Goal: Task Accomplishment & Management: Manage account settings

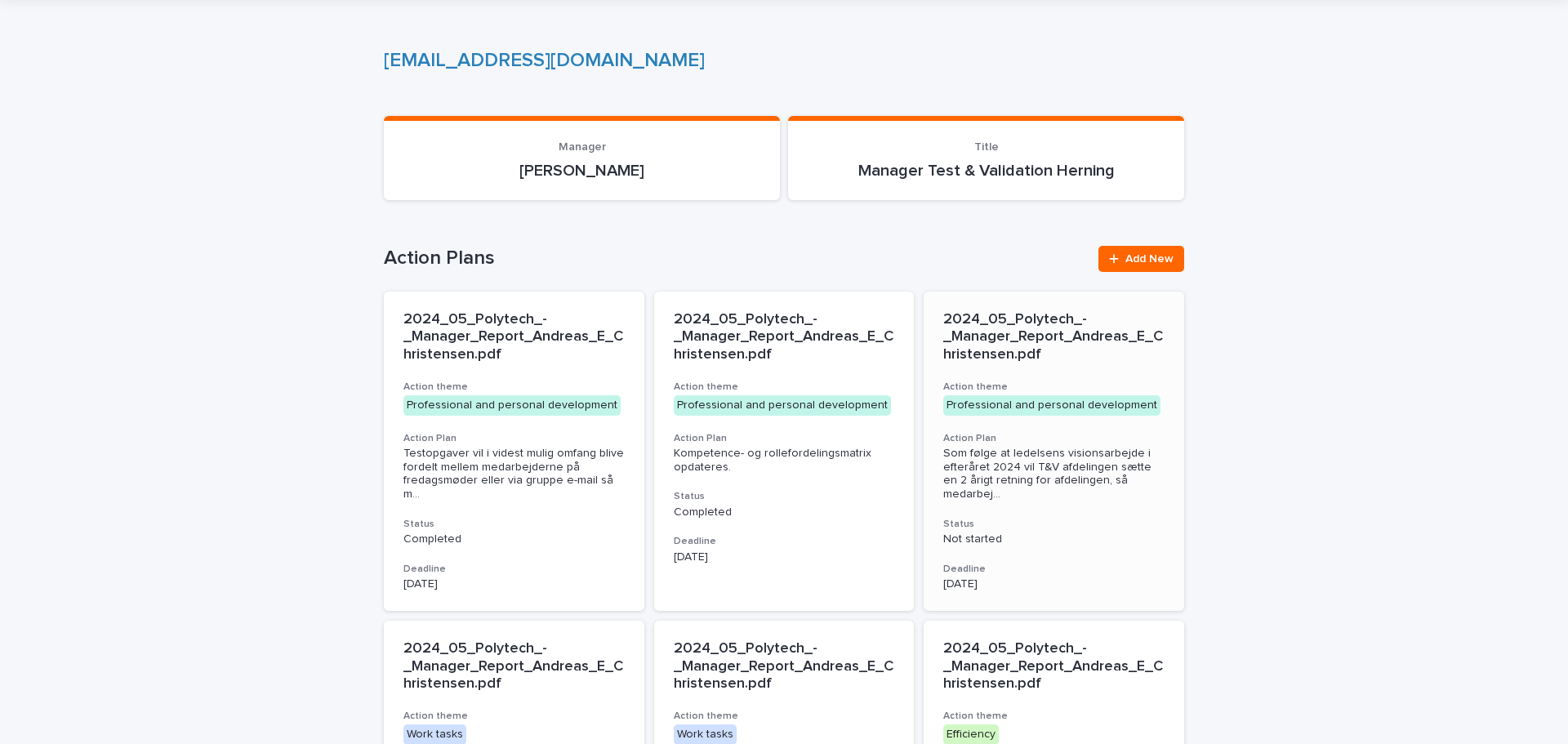
scroll to position [81, 0]
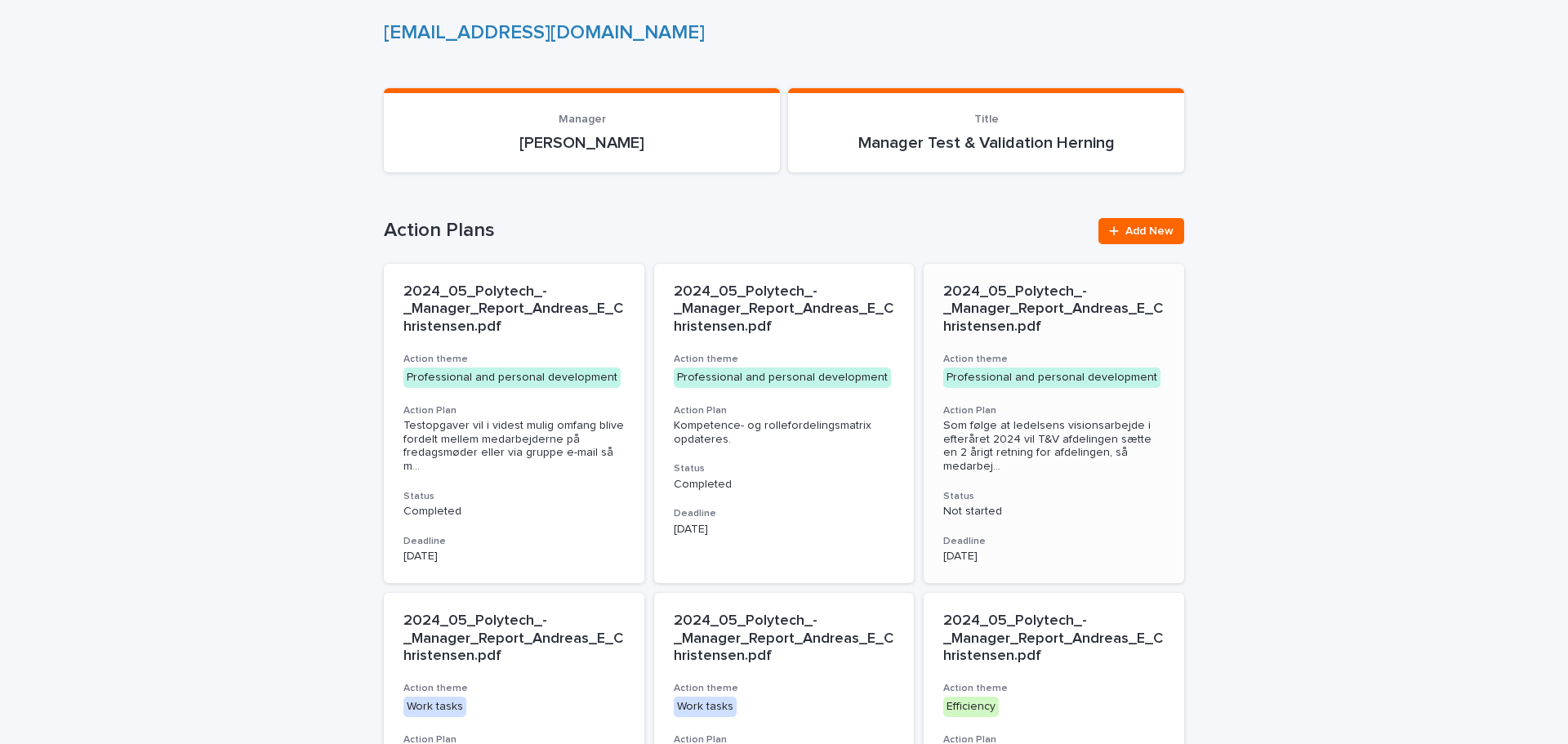
click at [1107, 454] on span "Som følge at ledelsens visionsarbejde i efteråret 2024 vil T&V afdelingen sætte…" at bounding box center [1055, 446] width 222 height 54
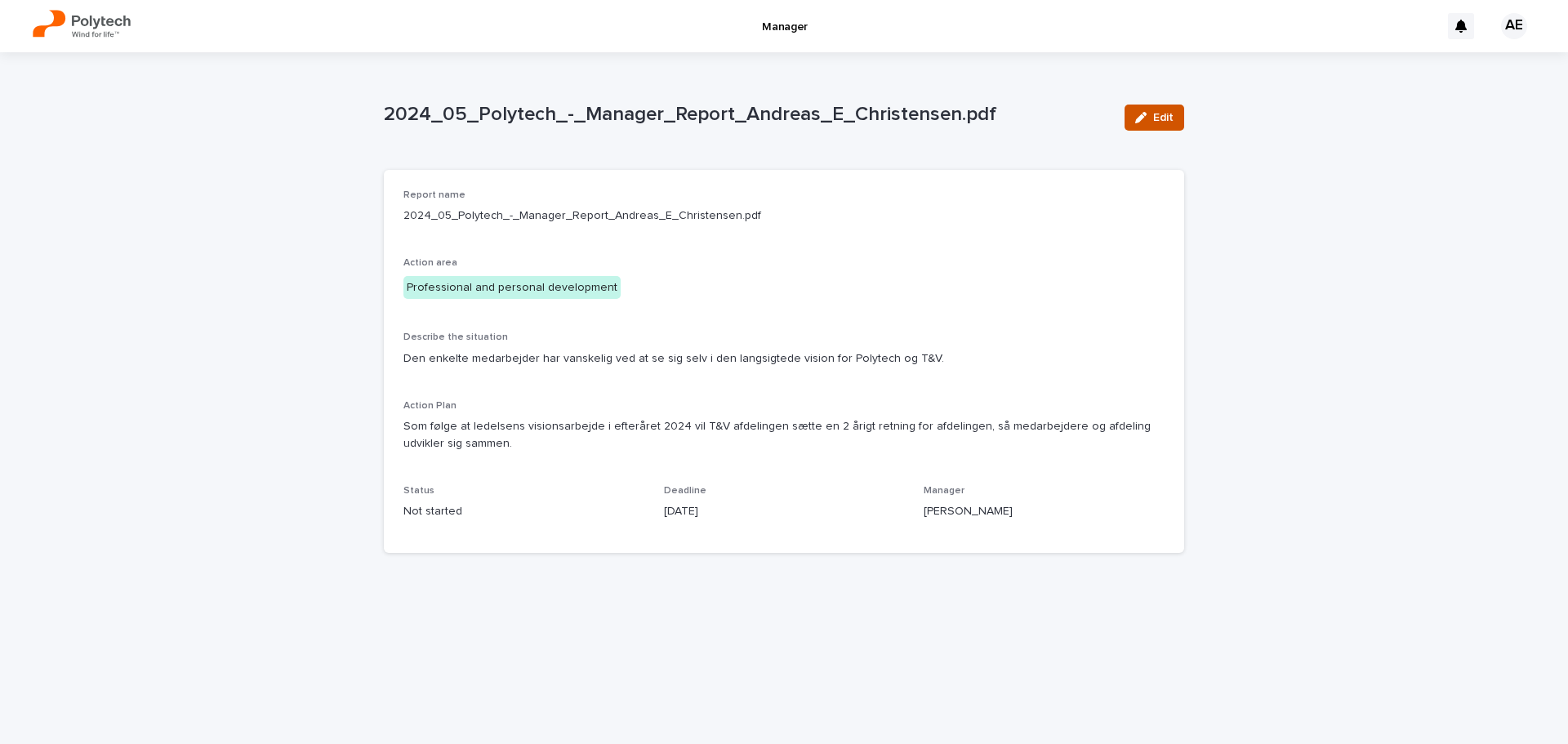
click at [1156, 117] on span "Edit" at bounding box center [1164, 117] width 20 height 11
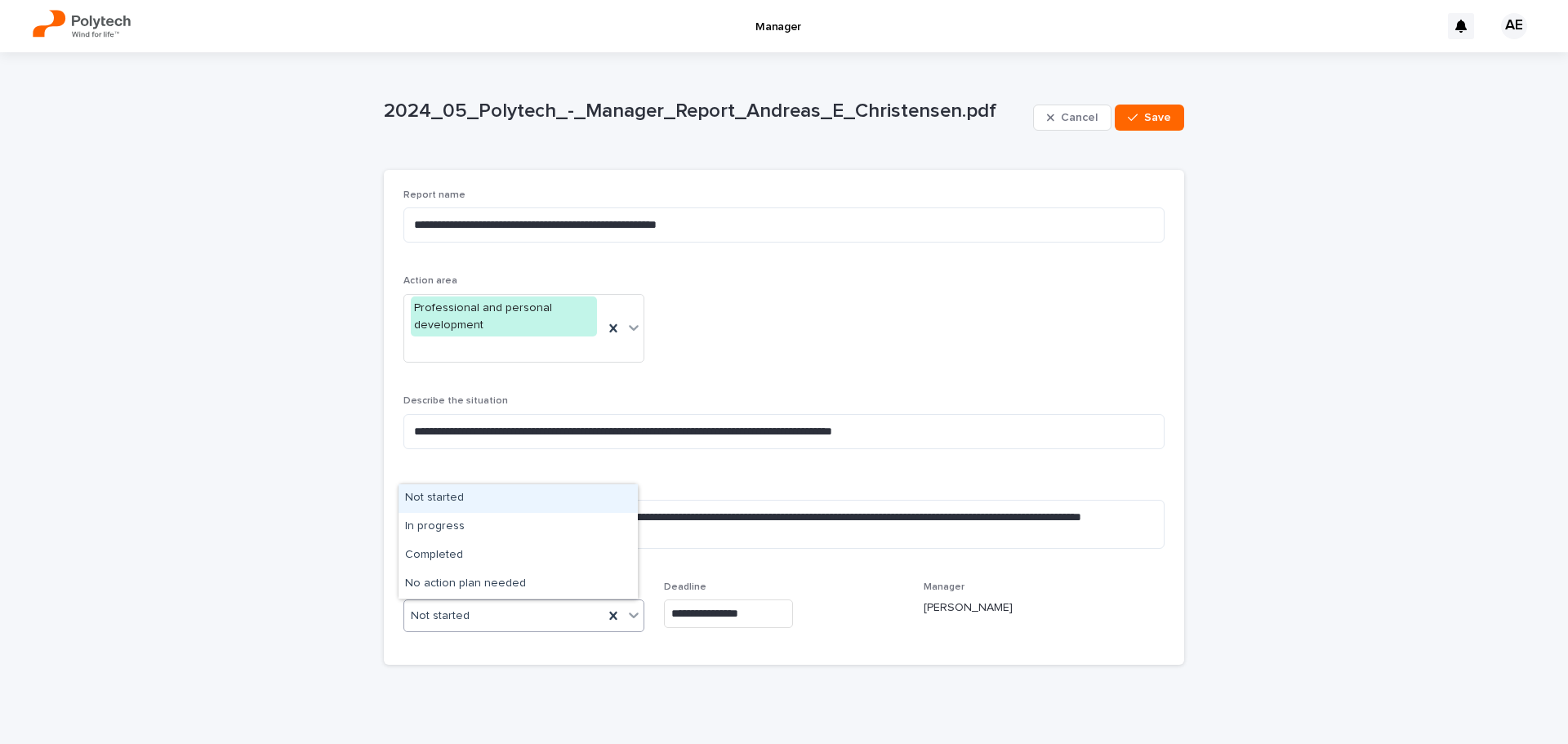
click at [556, 621] on div "Not started" at bounding box center [504, 616] width 199 height 27
click at [547, 539] on div "In progress" at bounding box center [518, 527] width 239 height 29
click at [720, 612] on input "**********" at bounding box center [729, 613] width 129 height 29
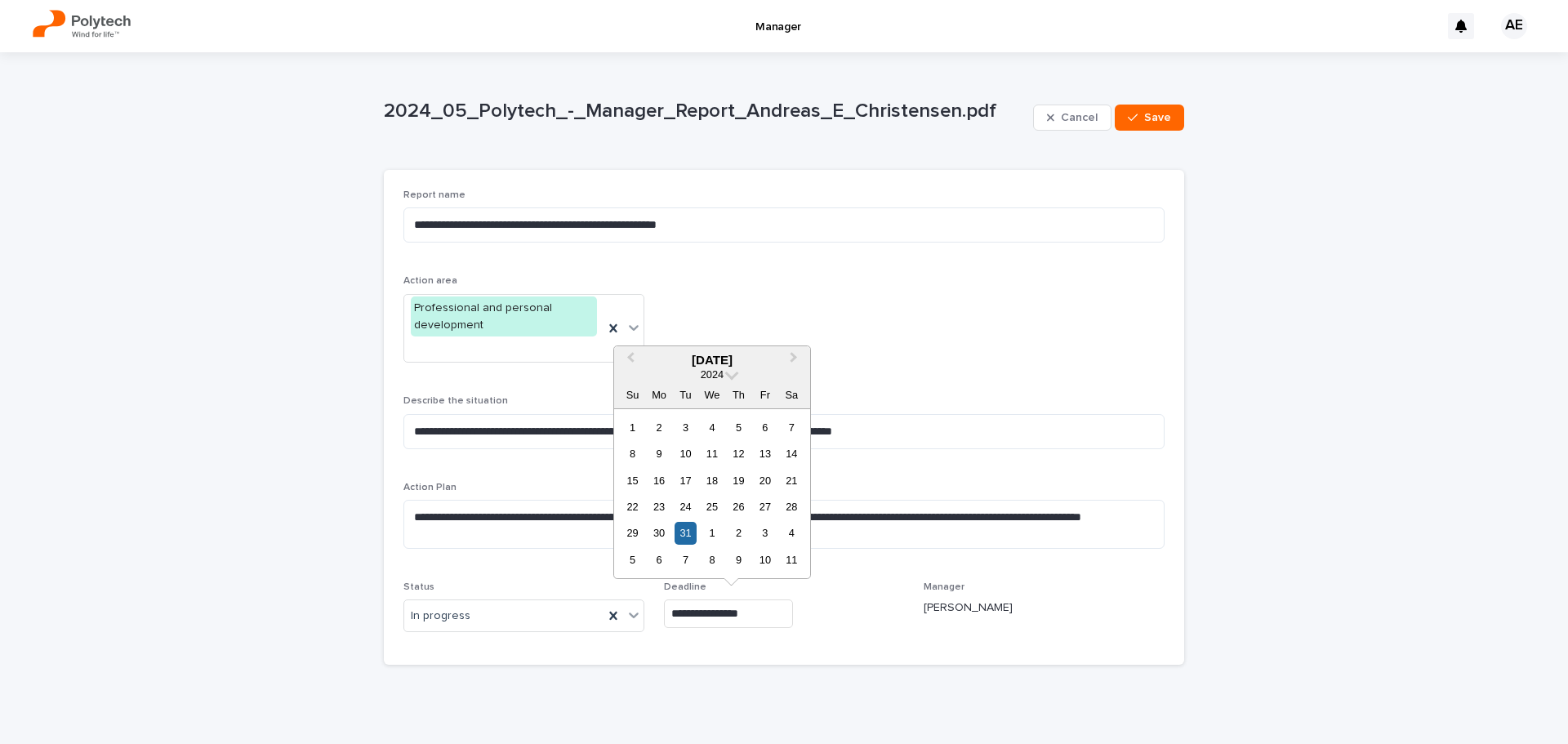
click at [737, 378] on div "2024" at bounding box center [712, 374] width 196 height 14
click at [729, 378] on span at bounding box center [732, 372] width 14 height 14
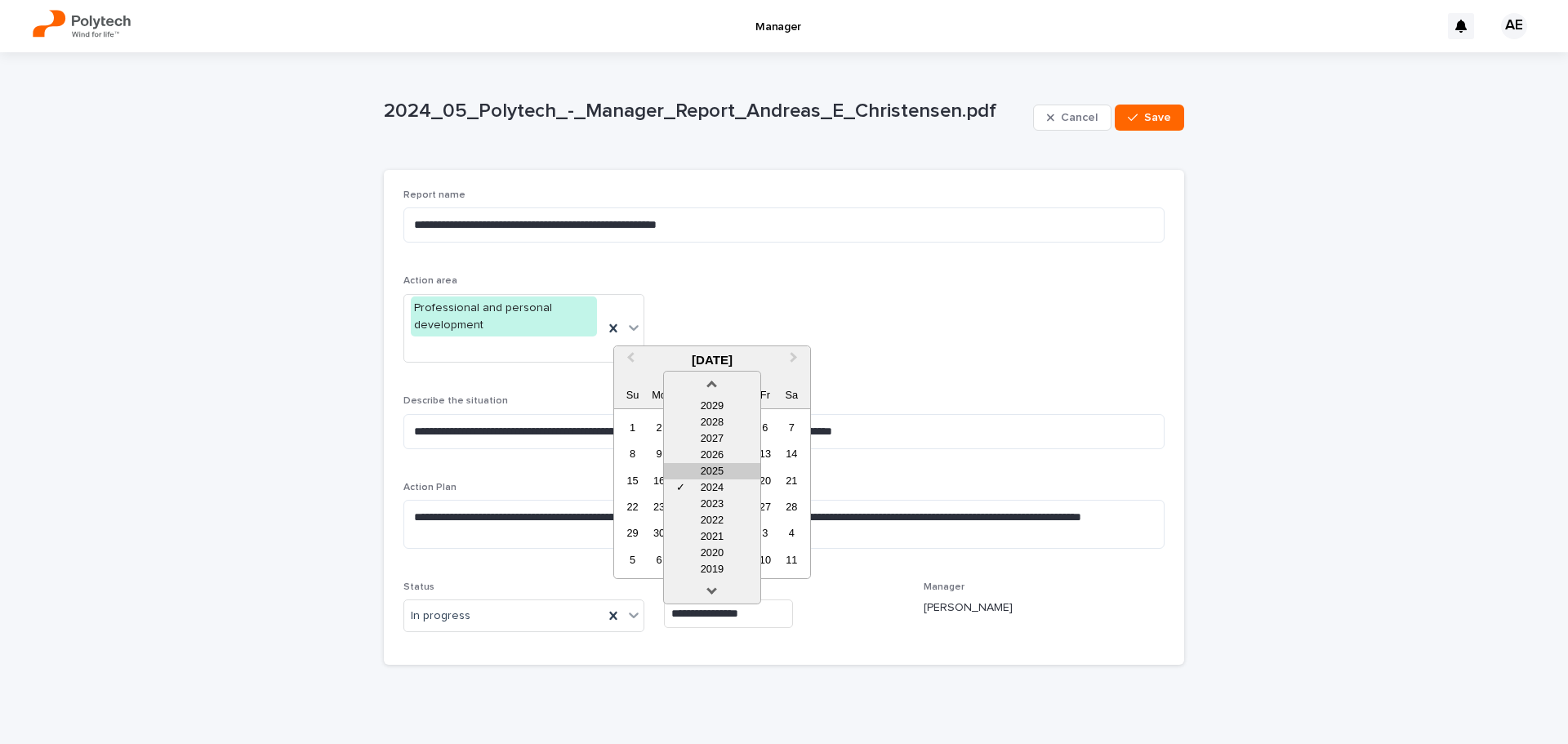
click at [713, 475] on div "2025" at bounding box center [712, 472] width 96 height 17
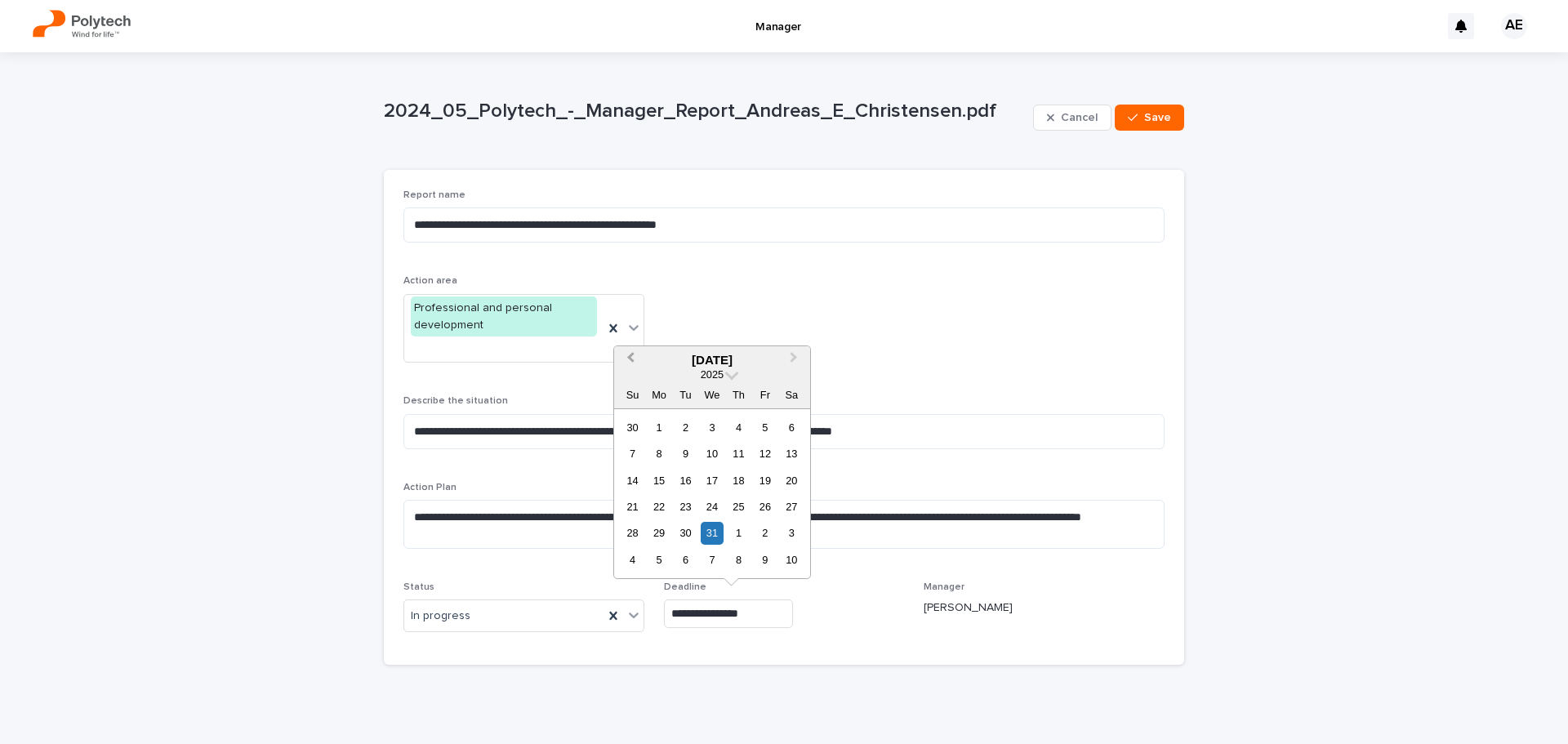
click at [631, 357] on span "Previous Month" at bounding box center [631, 360] width 0 height 22
click at [694, 428] on div "30" at bounding box center [686, 427] width 22 height 22
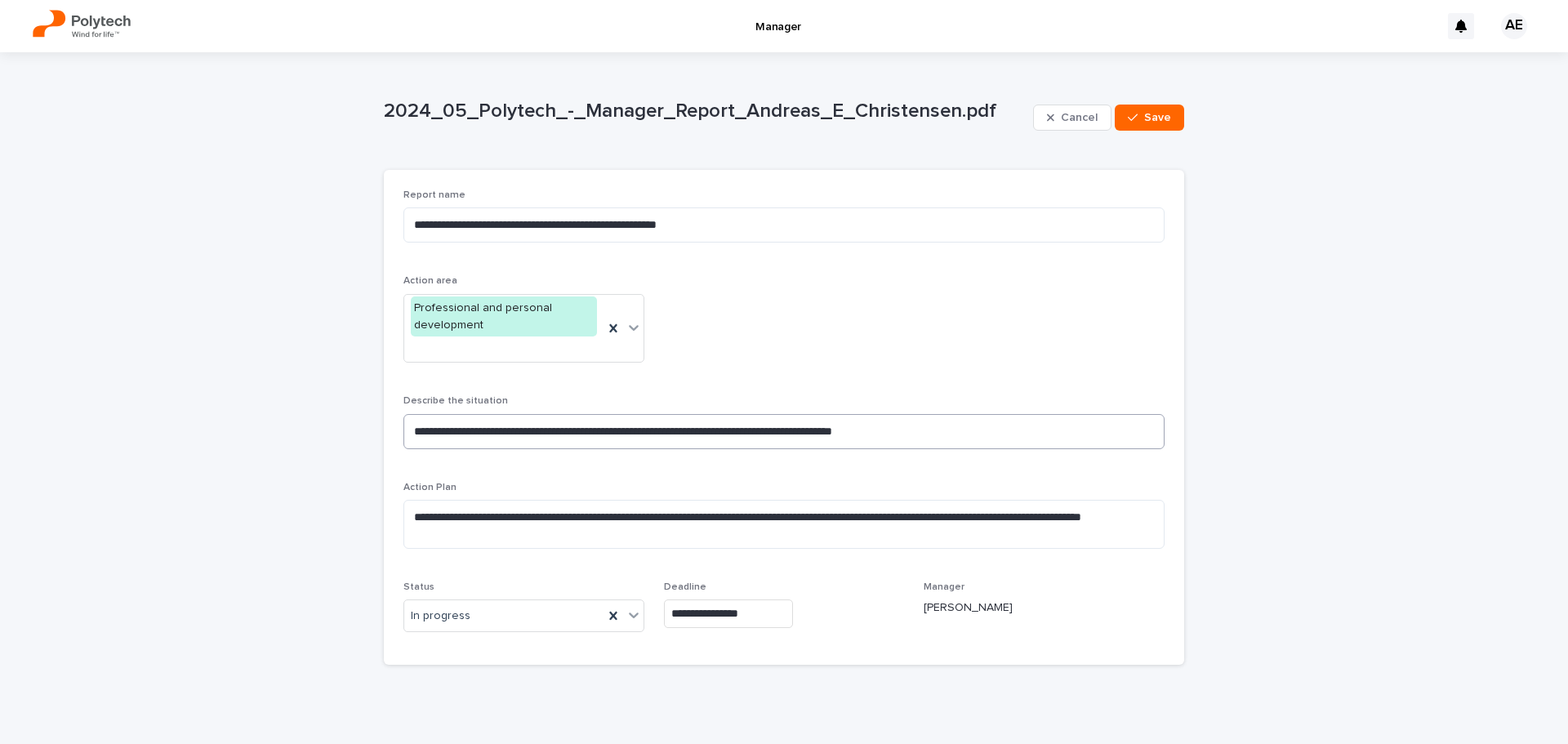
type input "**********"
click at [1148, 116] on span "Save" at bounding box center [1157, 117] width 27 height 11
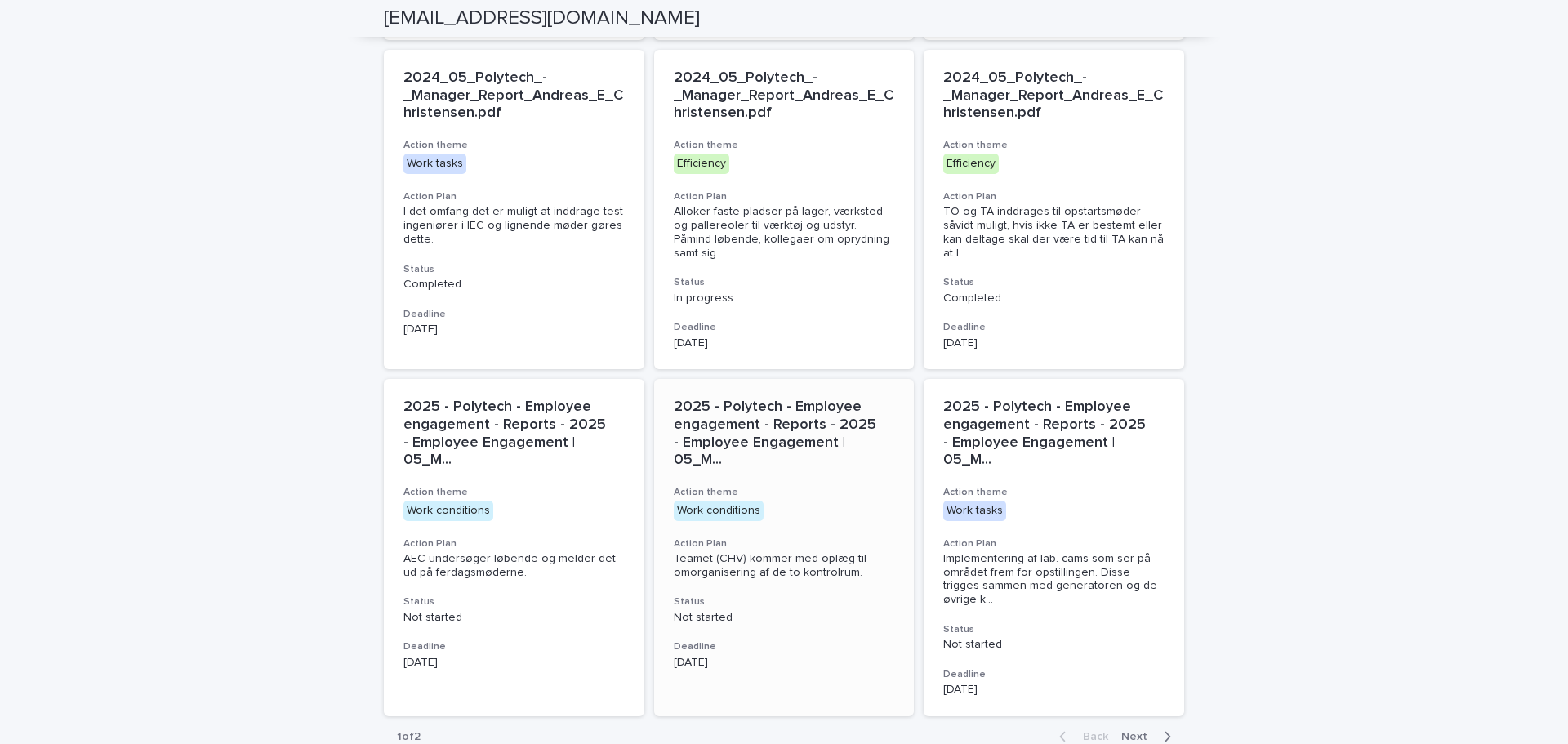
scroll to position [980, 0]
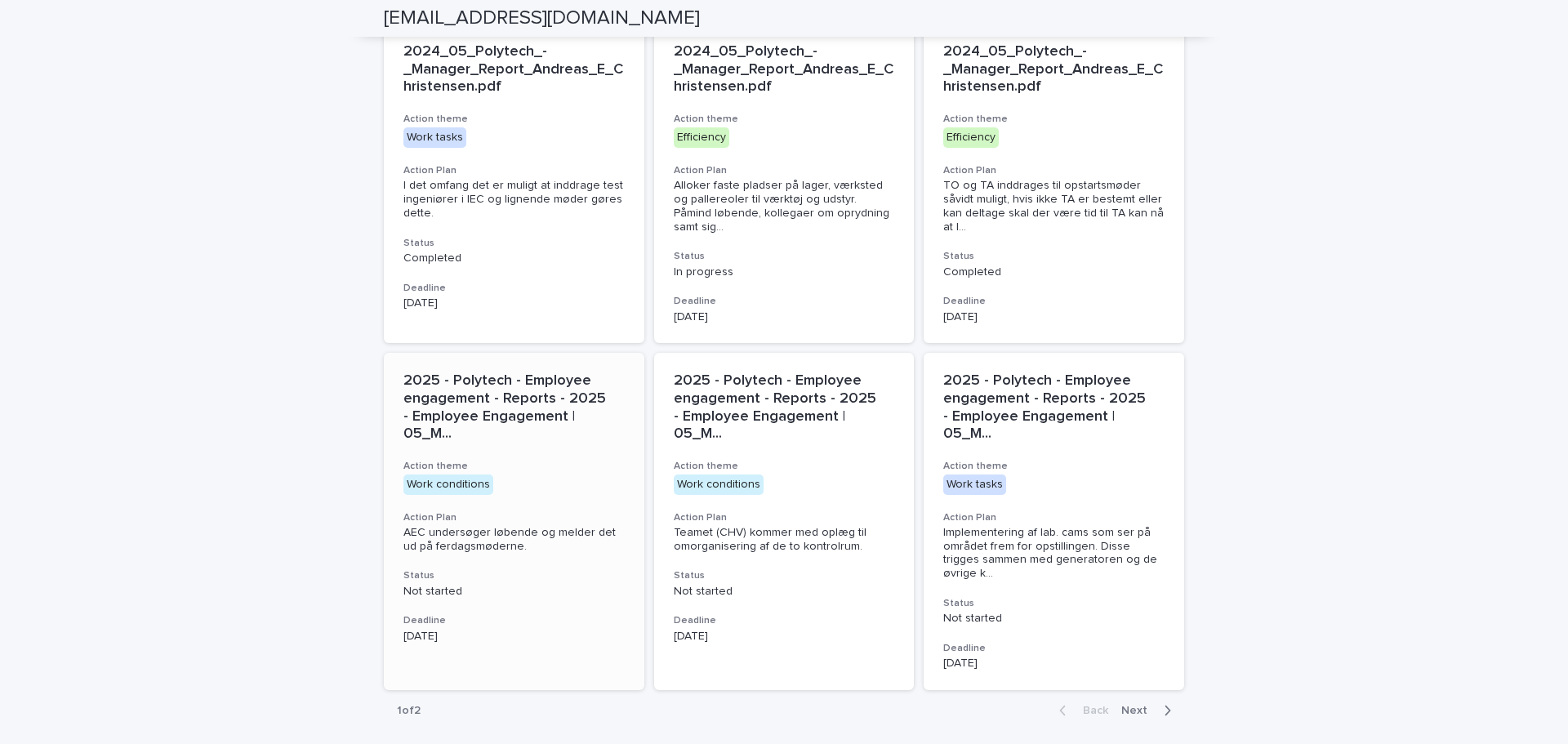
click at [416, 527] on span "AEC undersøger løbende og melder det ud på ferdagsmøderne." at bounding box center [512, 539] width 216 height 25
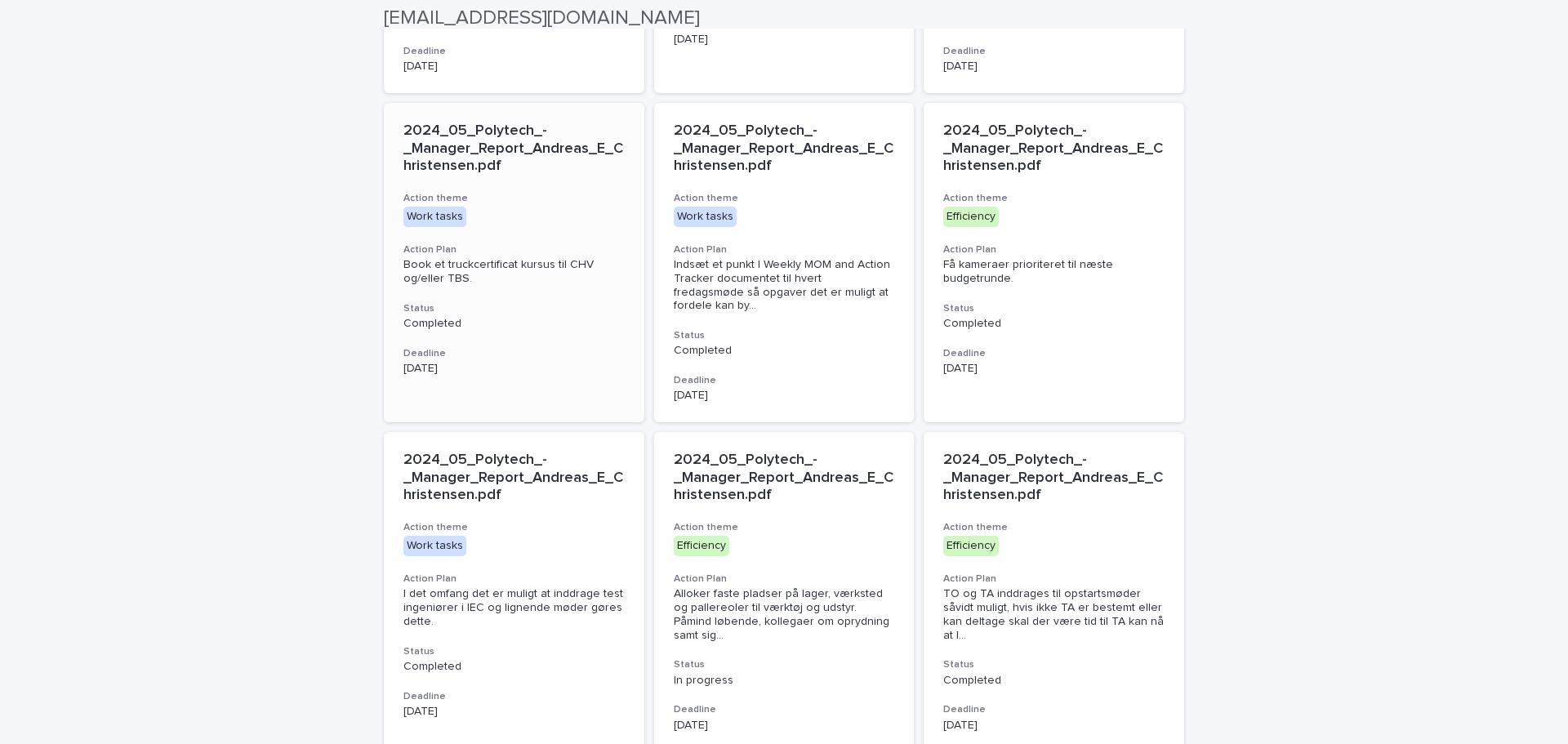
scroll to position [992, 0]
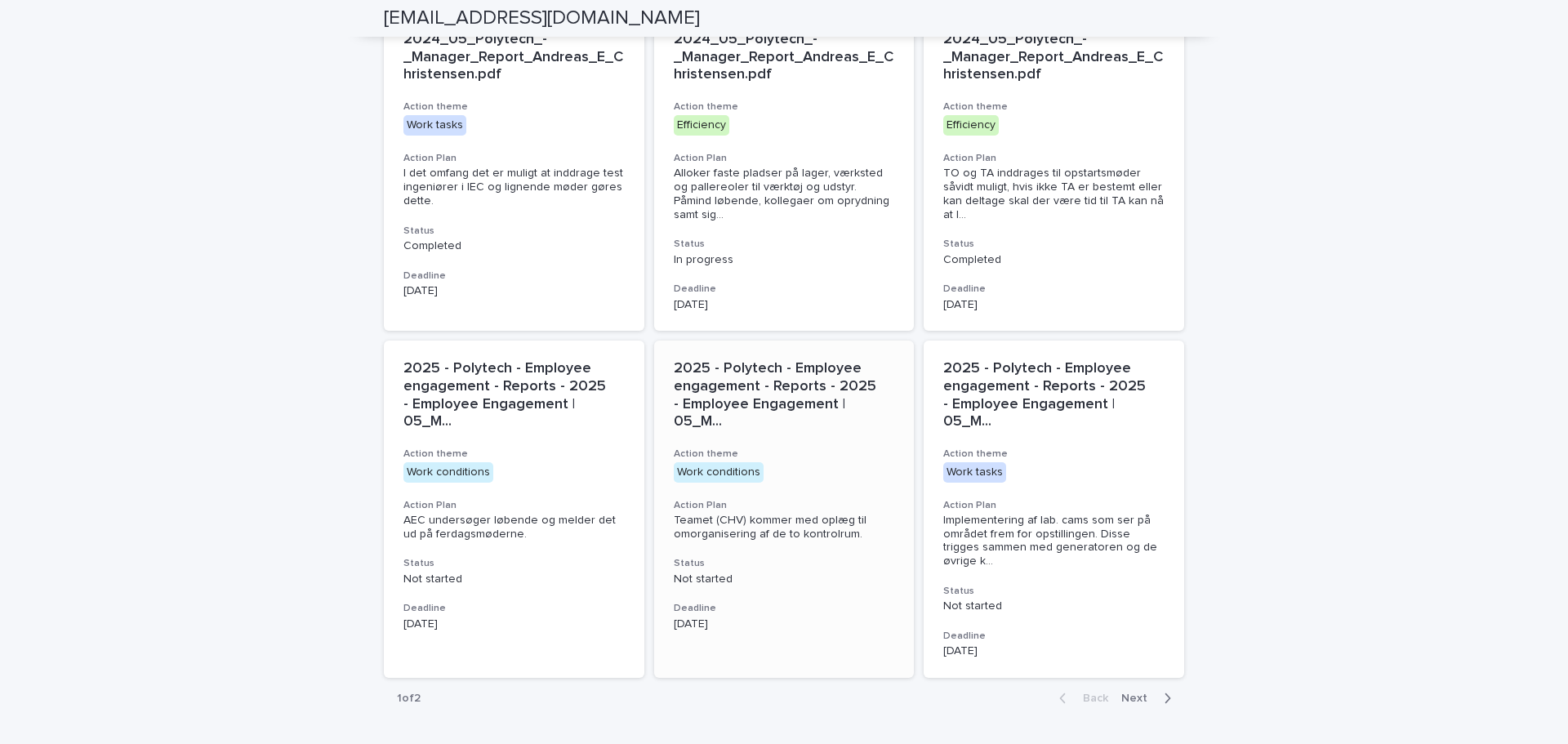
click at [712, 514] on span "Teamet (CHV) kommer med oplæg til omorganisering af de to kontrolrum." at bounding box center [772, 526] width 196 height 25
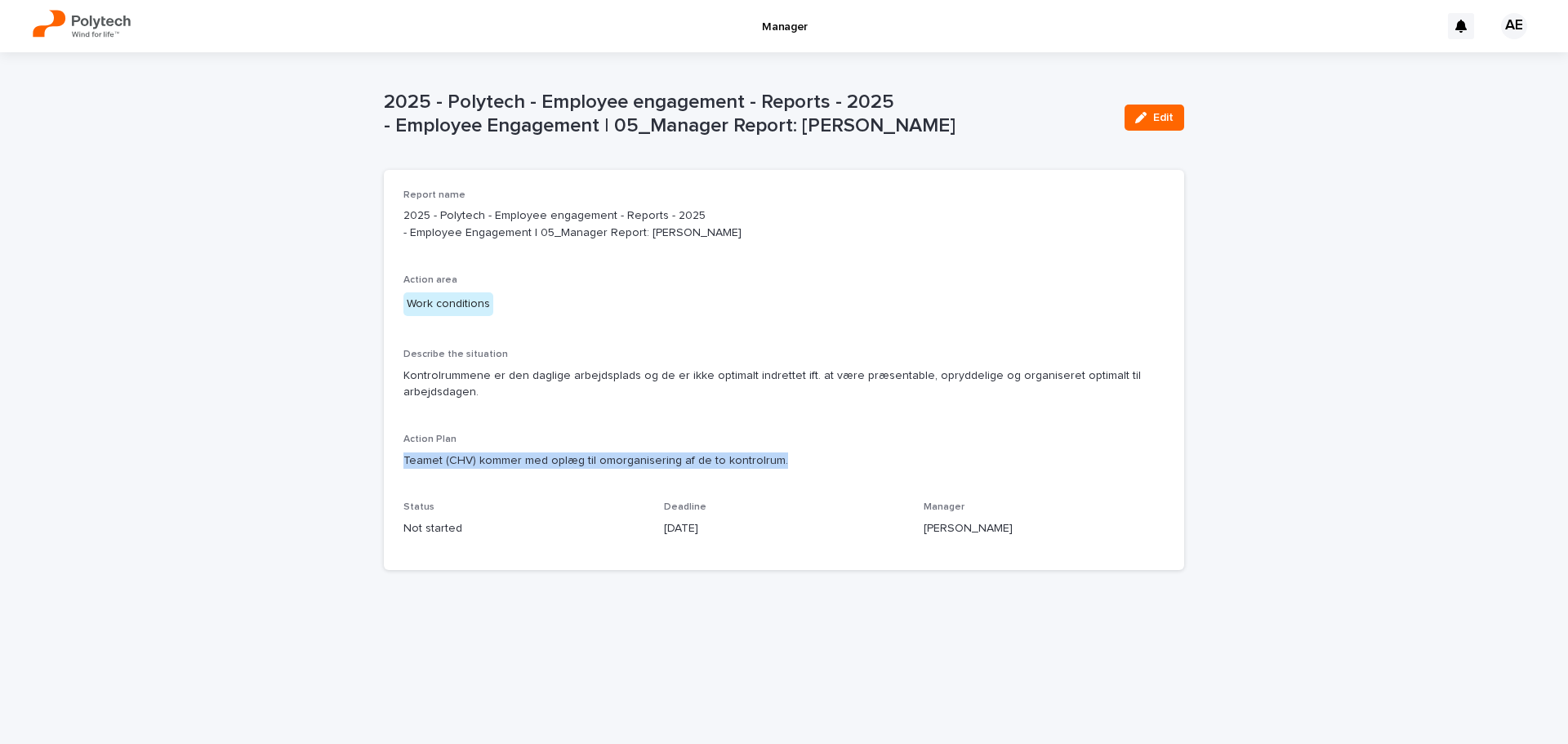
drag, startPoint x: 778, startPoint y: 489, endPoint x: 401, endPoint y: 502, distance: 377.2
click at [401, 502] on div "Report name 2025 - Polytech - Employee engagement - Reports - 2025 - Employee E…" at bounding box center [784, 369] width 801 height 400
copy p "Teamet (CHV) kommer med oplæg til omorganisering af de to kontrolrum."
click at [467, 522] on div "Report name 2025 - Polytech - Employee engagement - Reports - 2025 - Employee E…" at bounding box center [784, 369] width 761 height 361
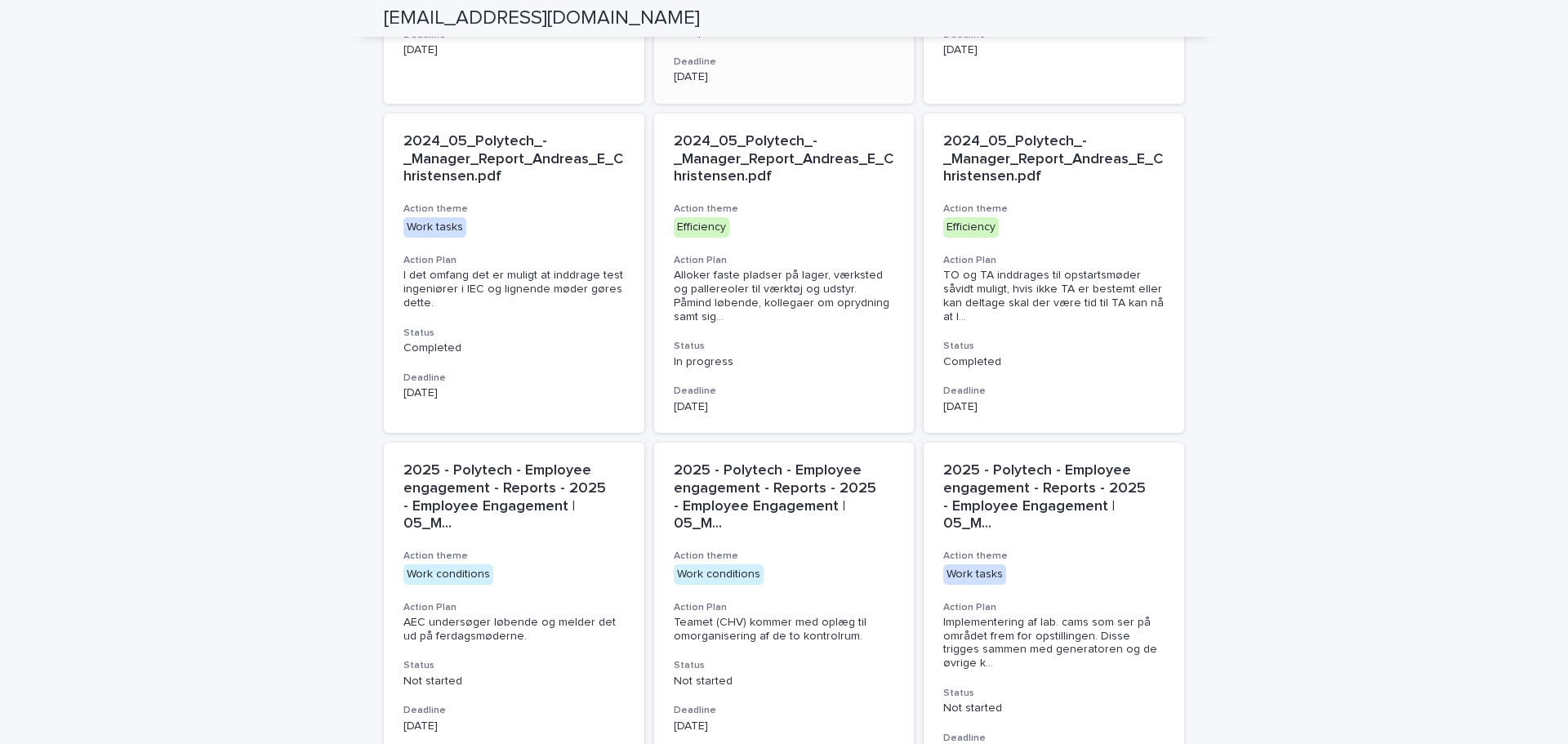
scroll to position [992, 0]
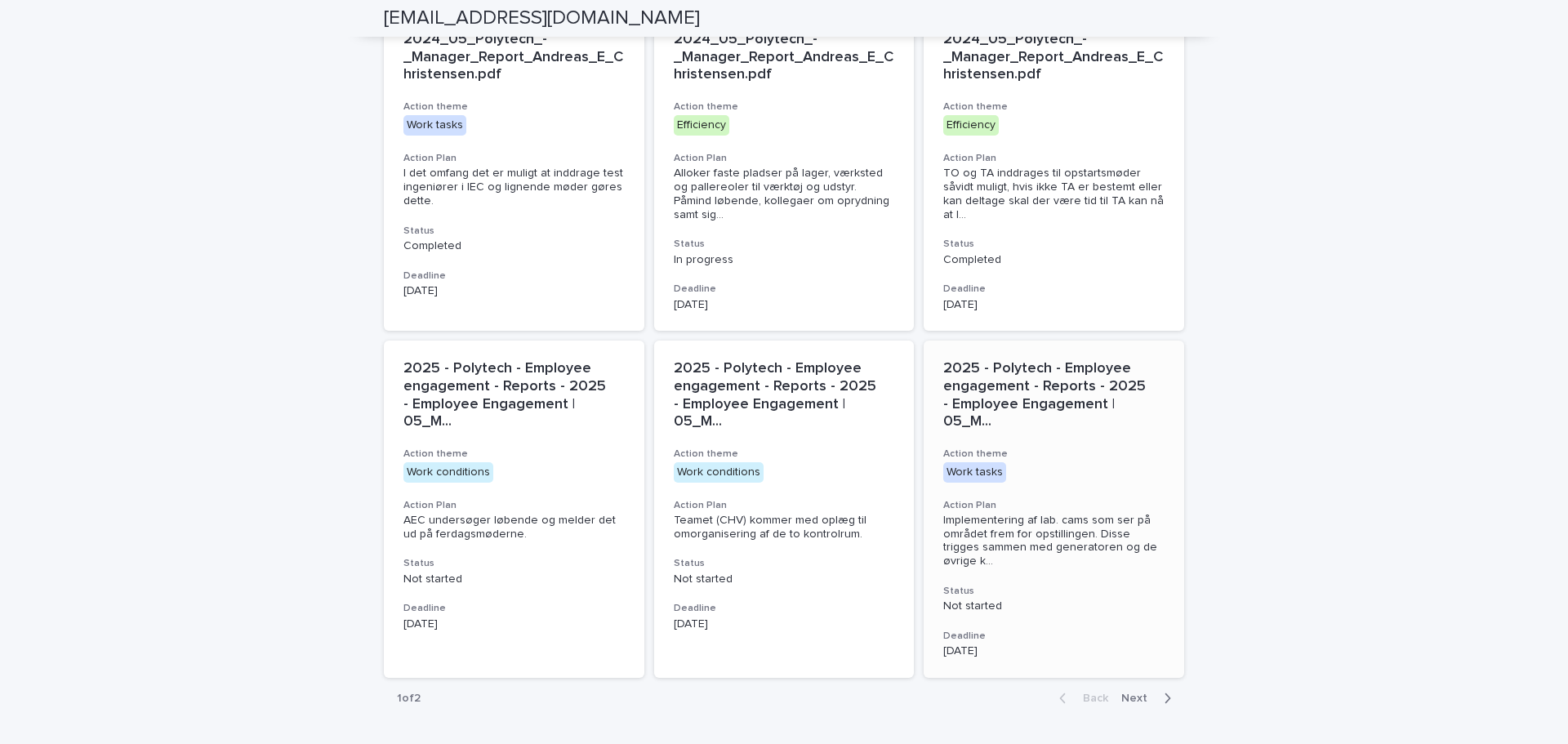
click at [1010, 513] on span "Implementering af lab. cams som ser på området frem for opstillingen. Disse tri…" at bounding box center [1055, 540] width 222 height 54
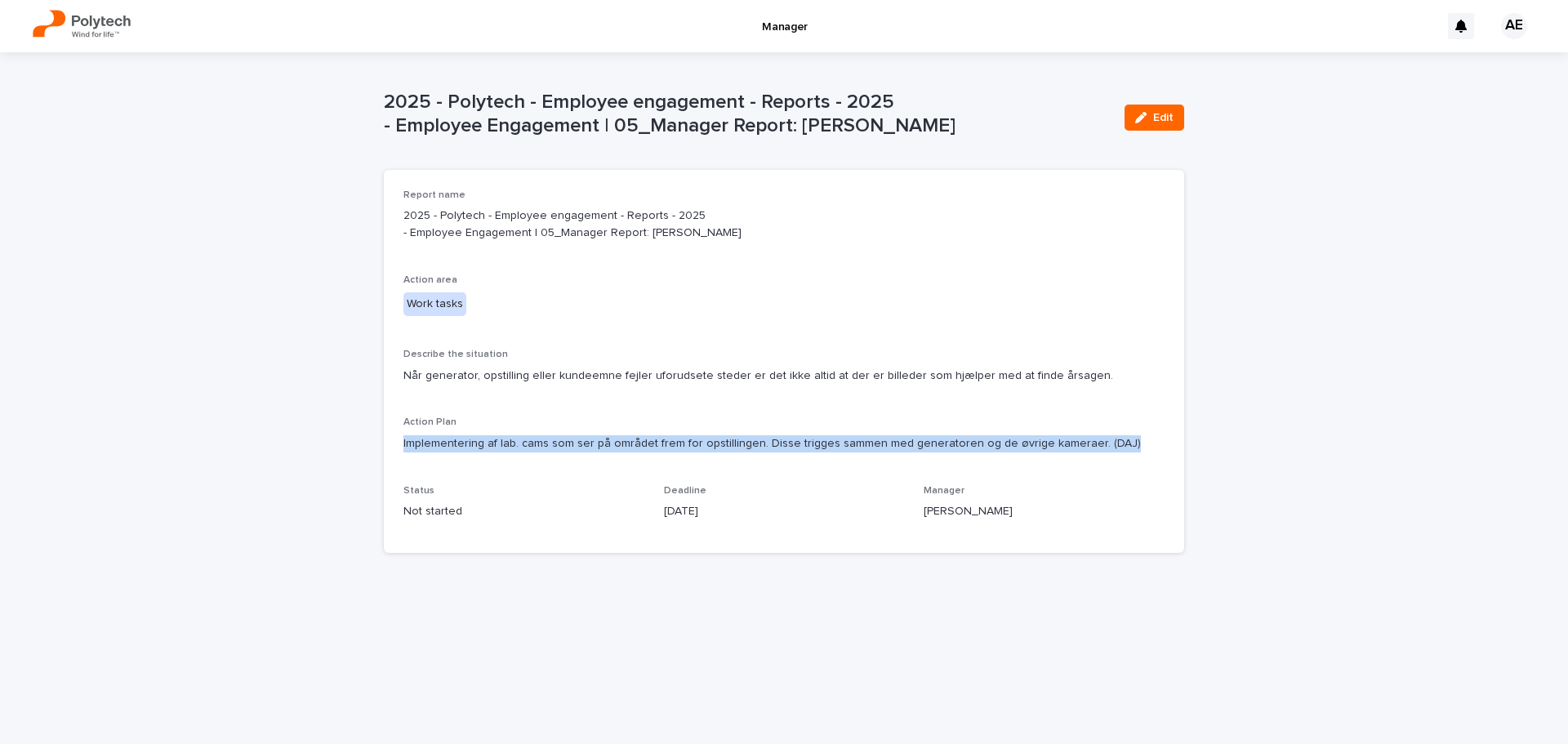
drag, startPoint x: 1114, startPoint y: 474, endPoint x: 370, endPoint y: 477, distance: 744.0
click at [370, 477] on div "Loading... Saving… Loading... Saving… 2025 - Polytech - Employee engagement - R…" at bounding box center [784, 398] width 1568 height 691
copy p "Implementering af lab. cams som ser på området frem for opstillingen. Disse tri…"
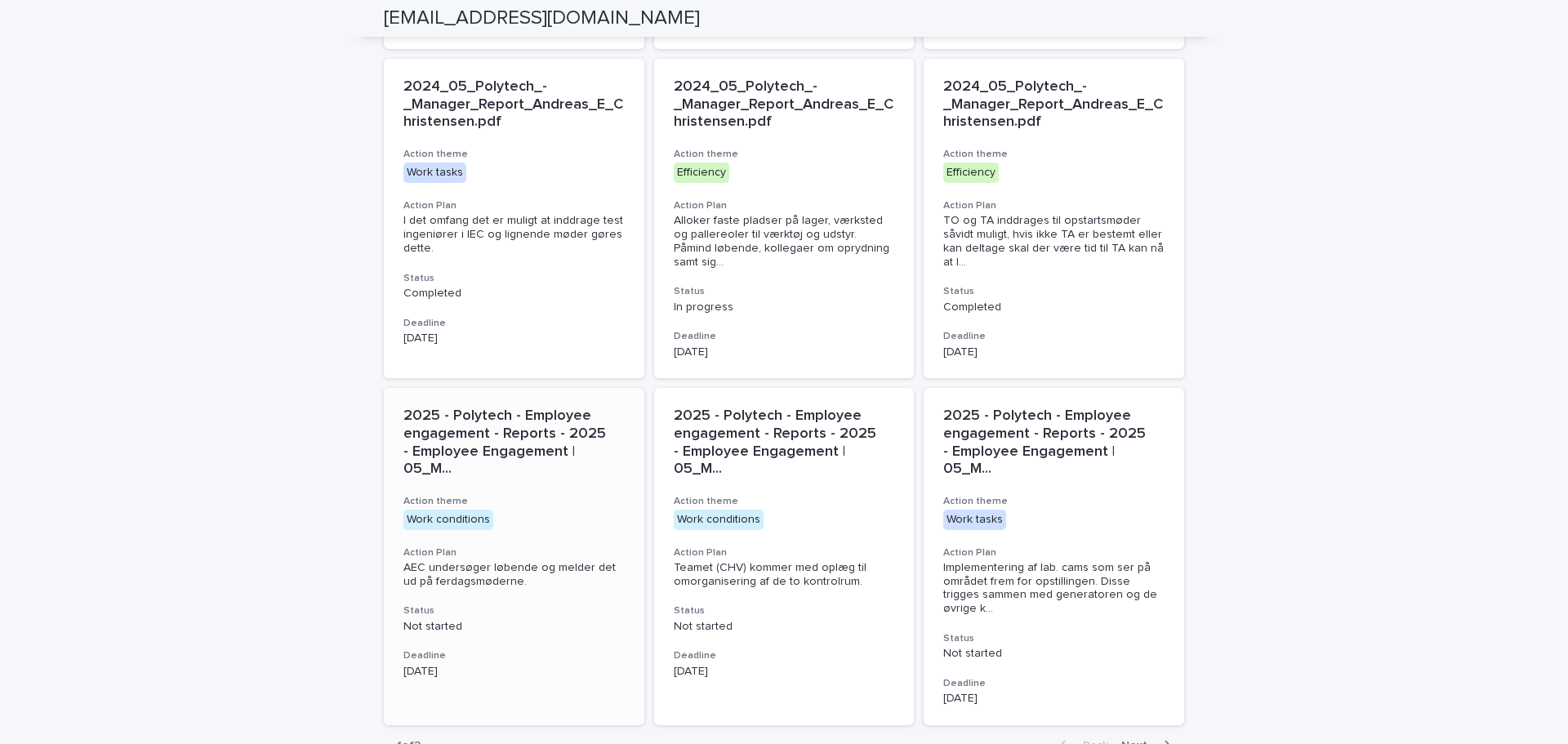
scroll to position [992, 0]
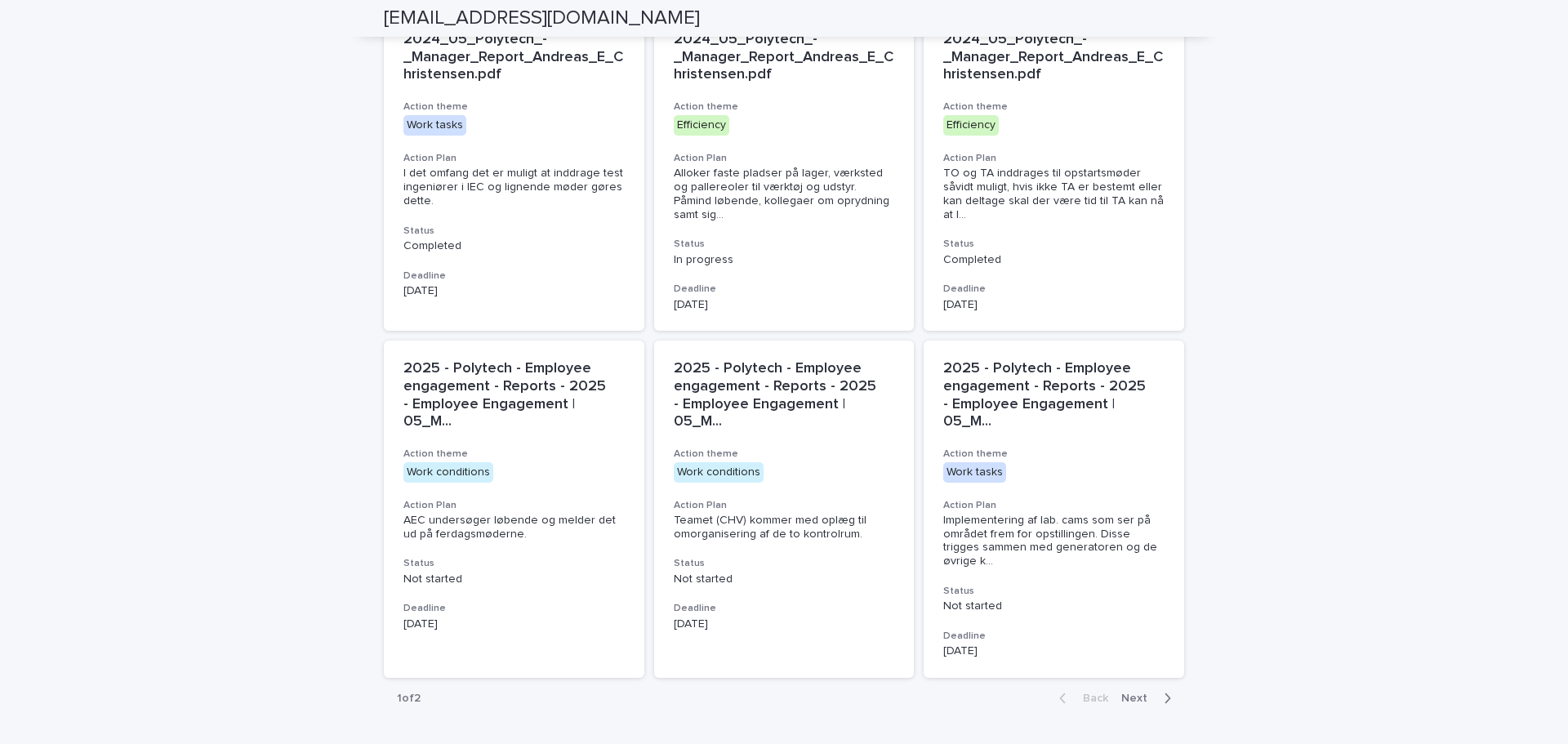
click at [1136, 692] on span "Next" at bounding box center [1140, 698] width 36 height 11
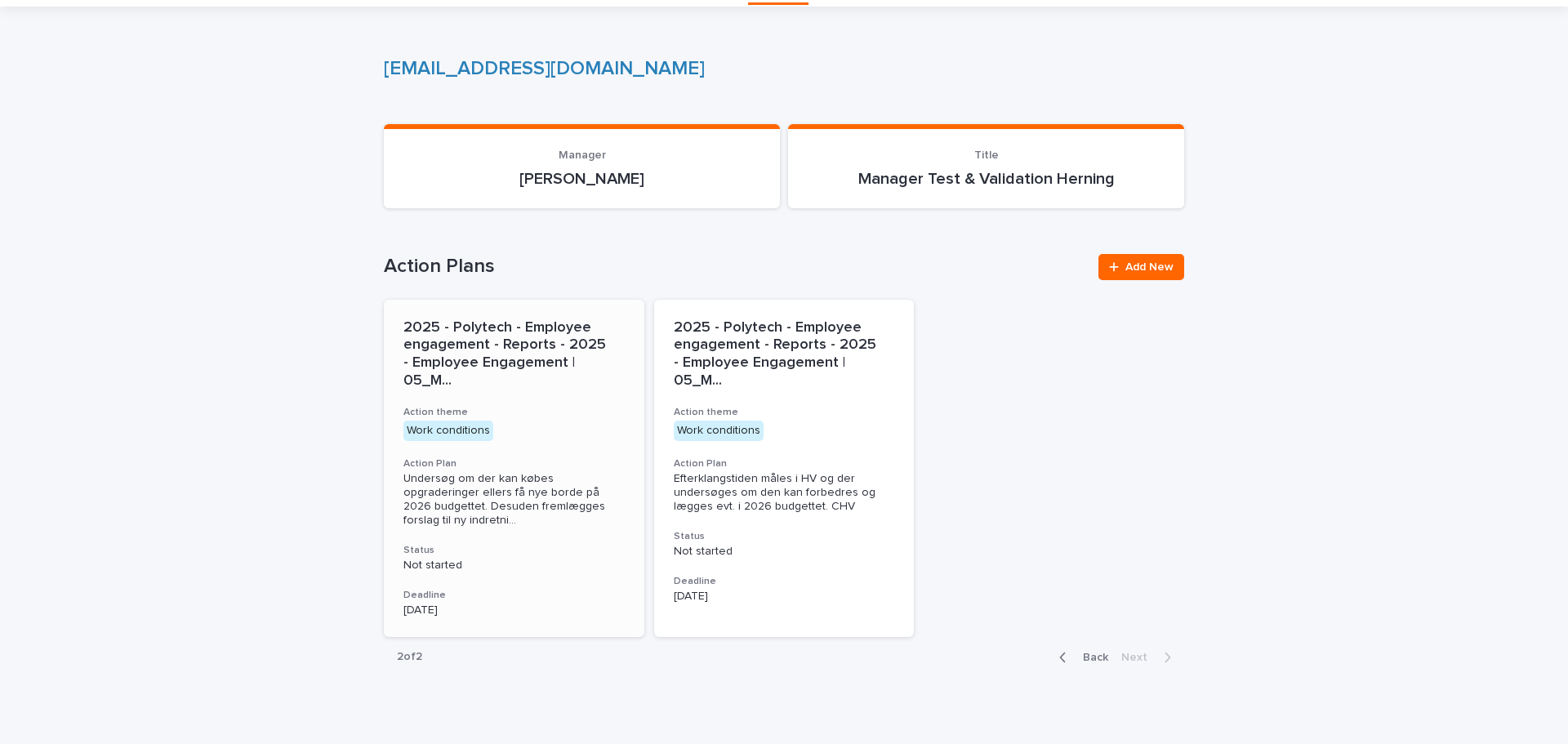
click at [549, 472] on span "Undersøg om der kan købes opgraderinger ellers få nye borde på 2026 budgettet. …" at bounding box center [514, 498] width 222 height 54
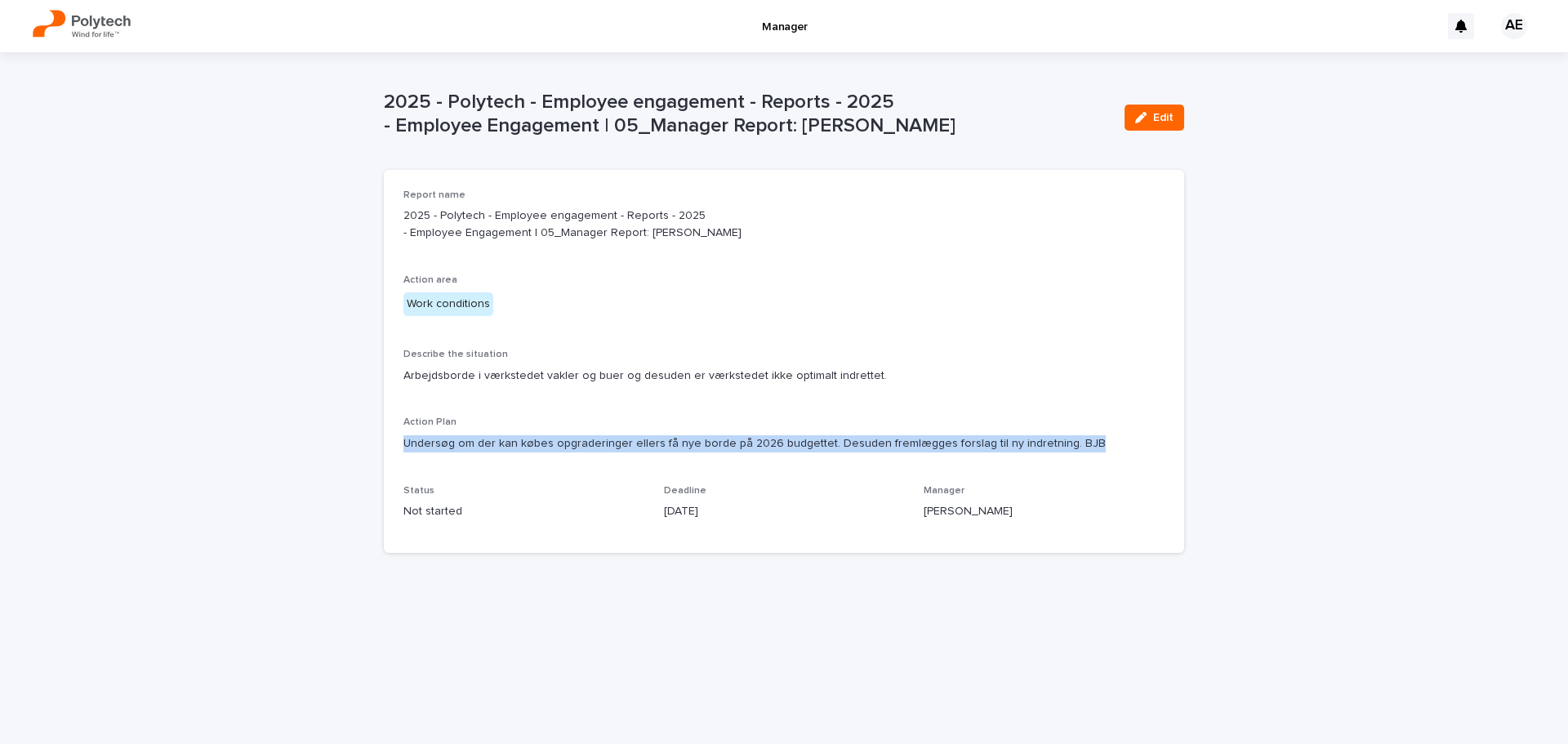
drag, startPoint x: 1084, startPoint y: 473, endPoint x: 402, endPoint y: 480, distance: 682.0
click at [402, 480] on div "Report name 2025 - Polytech - Employee engagement - Reports - 2025 - Employee E…" at bounding box center [784, 361] width 801 height 383
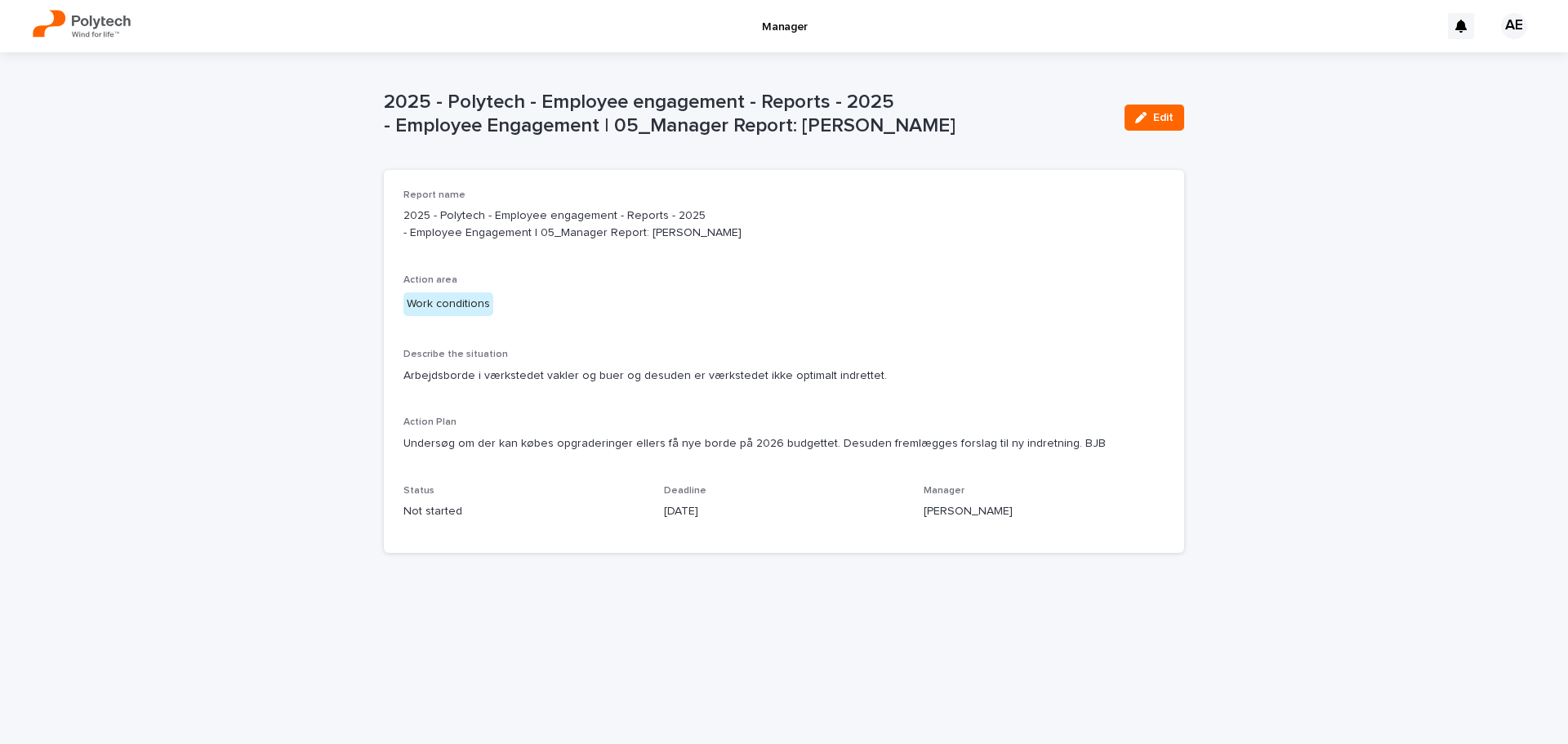
click at [897, 429] on div "Report name 2025 - Polytech - Employee engagement - Reports - 2025 - Employee E…" at bounding box center [784, 361] width 761 height 343
click at [580, 371] on div "Report name 2025 - Polytech - Employee engagement - Reports - 2025 - Employee E…" at bounding box center [784, 361] width 761 height 343
drag, startPoint x: 867, startPoint y: 404, endPoint x: 371, endPoint y: 406, distance: 496.0
click at [372, 406] on div "Loading... Saving… Loading... Saving… 2025 - Polytech - Employee engagement - R…" at bounding box center [784, 398] width 1568 height 691
copy p "Arbejdsborde i værkstedet vakler og buer og desuden er værkstedet ikke optimalt…"
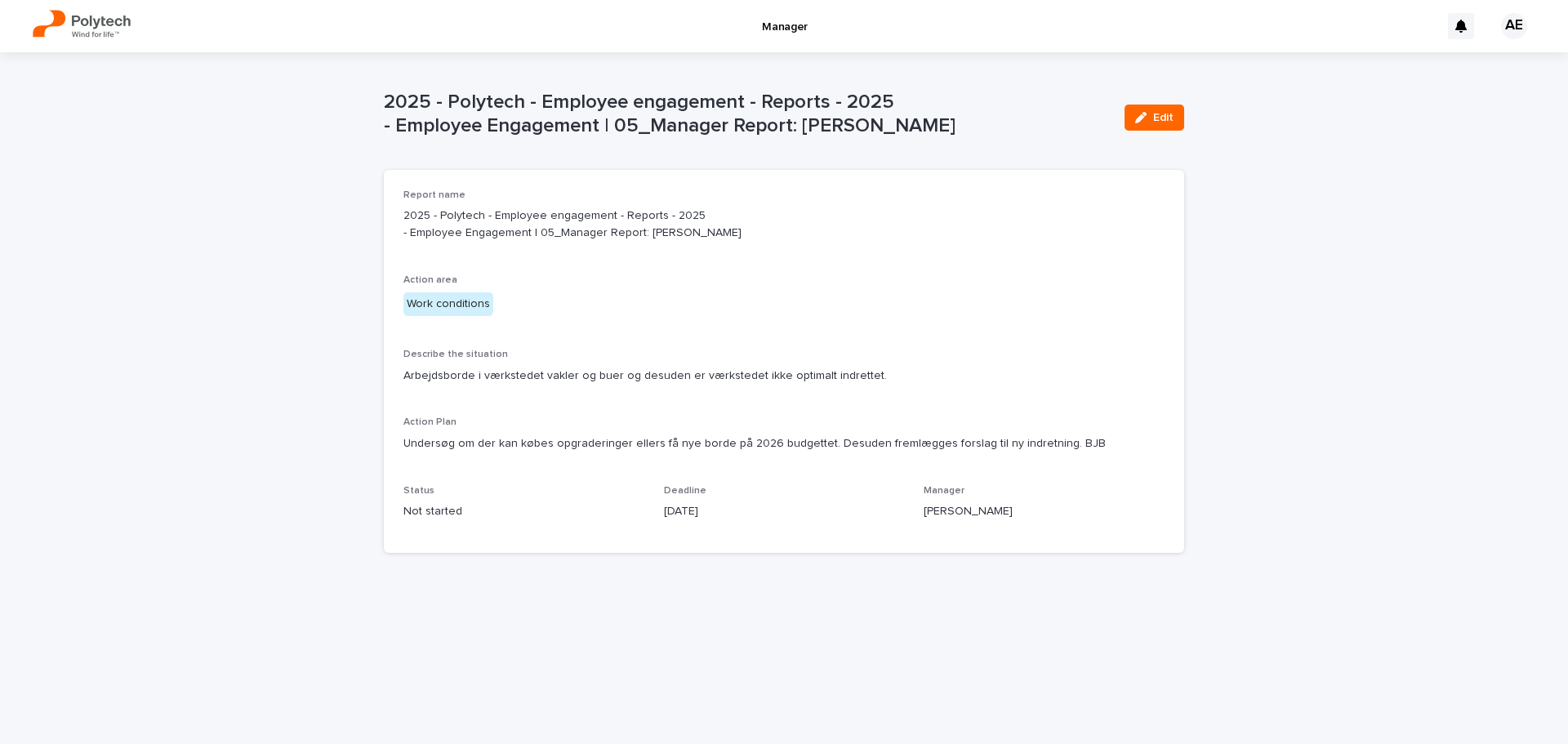
drag, startPoint x: 642, startPoint y: 534, endPoint x: 681, endPoint y: 525, distance: 40.0
click at [645, 533] on div "Report name 2025 - Polytech - Employee engagement - Reports - 2025 - Employee E…" at bounding box center [784, 361] width 761 height 343
click at [1104, 452] on p "Undersøg om der kan købes opgraderinger ellers få nye borde på 2026 budgettet. …" at bounding box center [784, 443] width 761 height 18
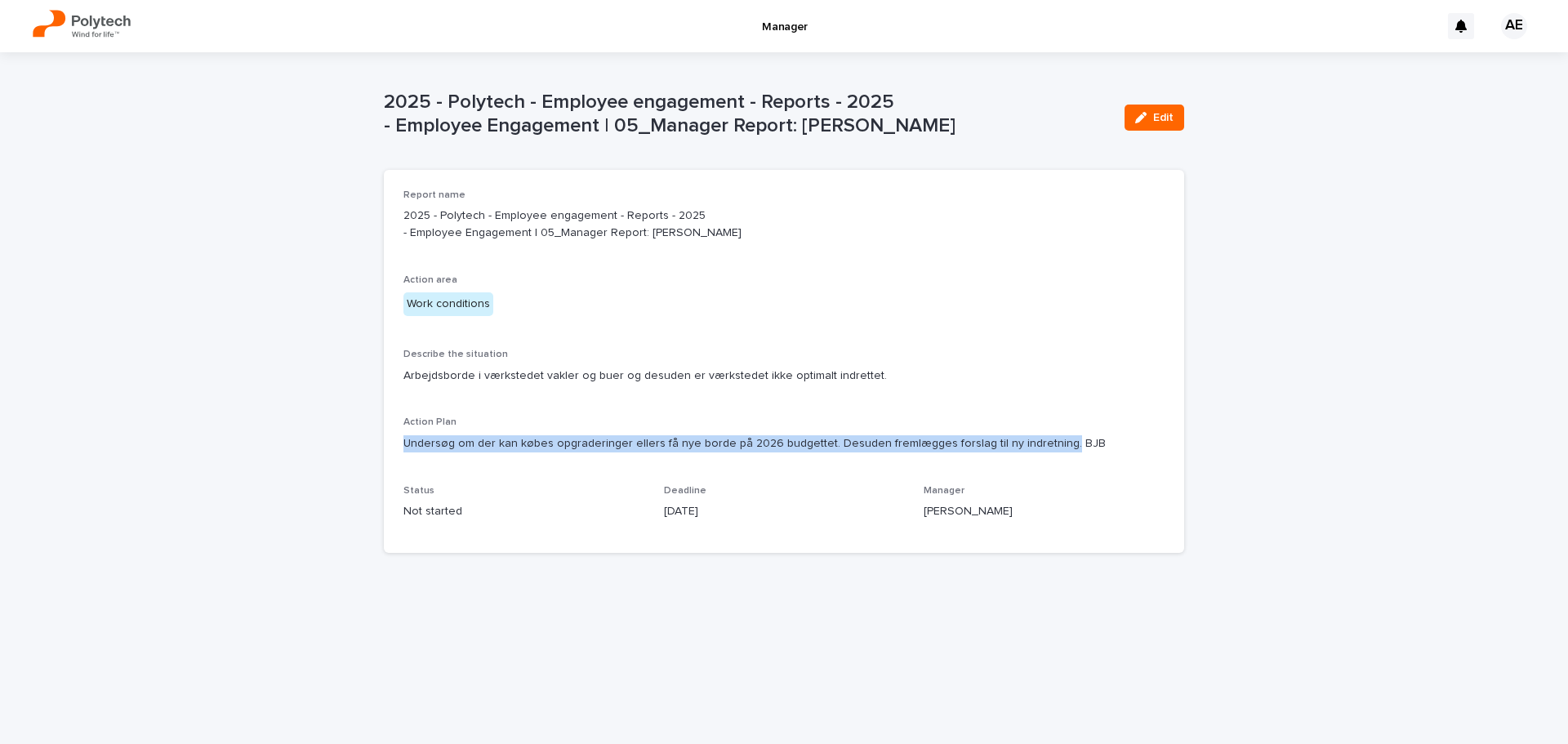
drag, startPoint x: 1050, startPoint y: 471, endPoint x: 333, endPoint y: 472, distance: 717.0
click at [333, 472] on div "Loading... Saving… Loading... Saving… 2025 - Polytech - Employee engagement - R…" at bounding box center [784, 398] width 1568 height 691
copy p "Undersøg om der kan købes opgraderinger ellers få nye borde på 2026 budgettet. …"
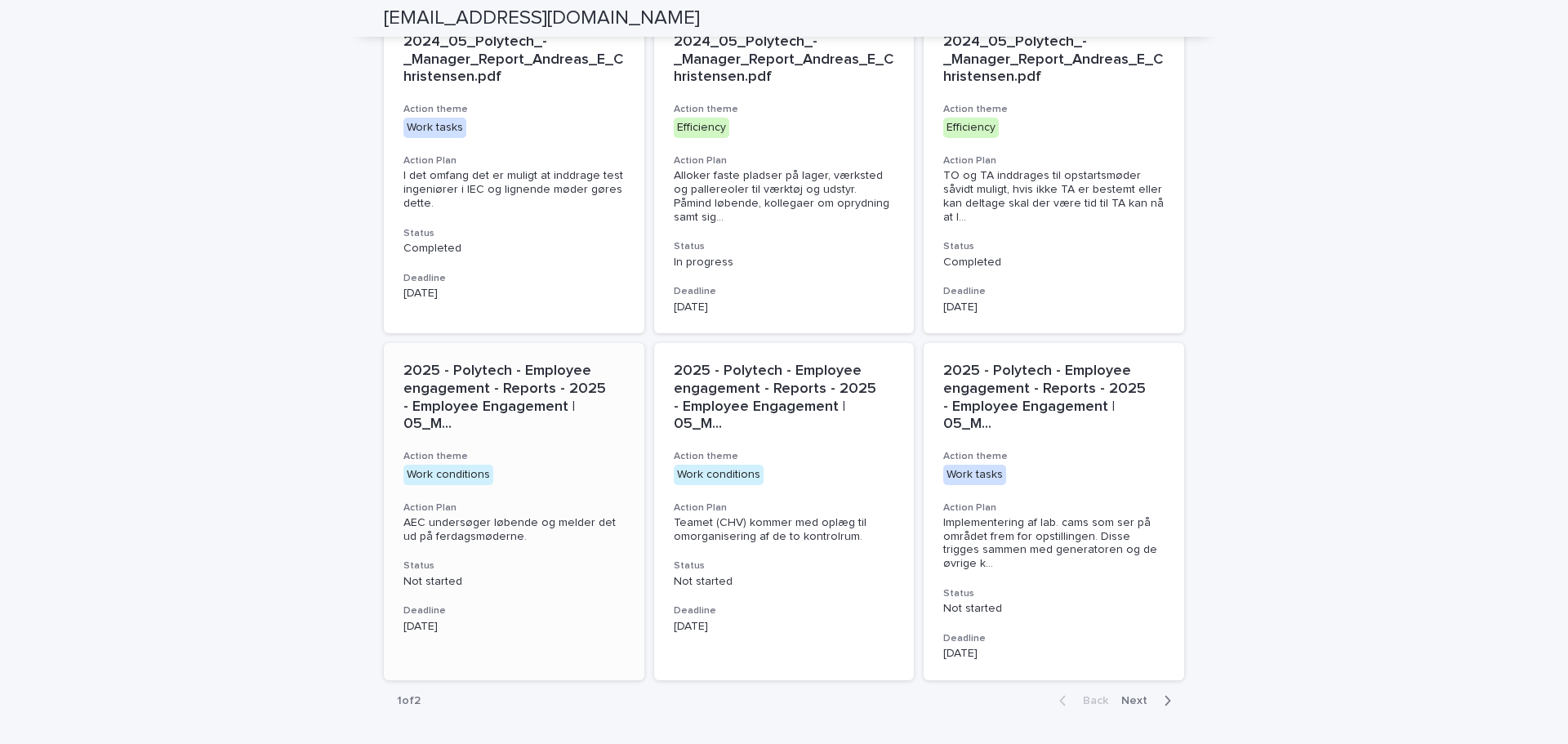
scroll to position [992, 0]
click at [1129, 692] on span "Next" at bounding box center [1140, 698] width 36 height 11
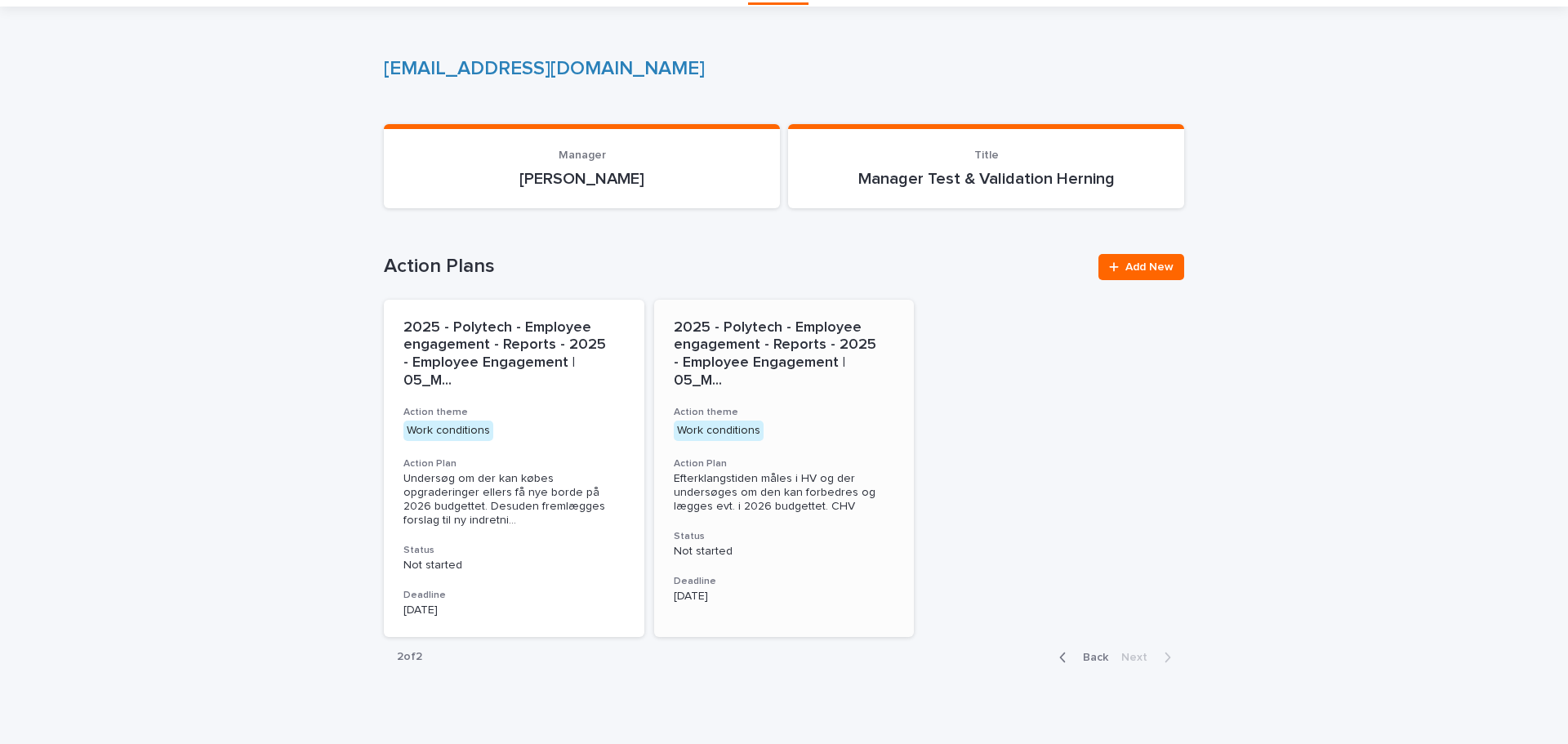
click at [759, 473] on span "Efterklangstiden måles i HV og der undersøges om den kan forbedres og lægges ev…" at bounding box center [777, 492] width 205 height 39
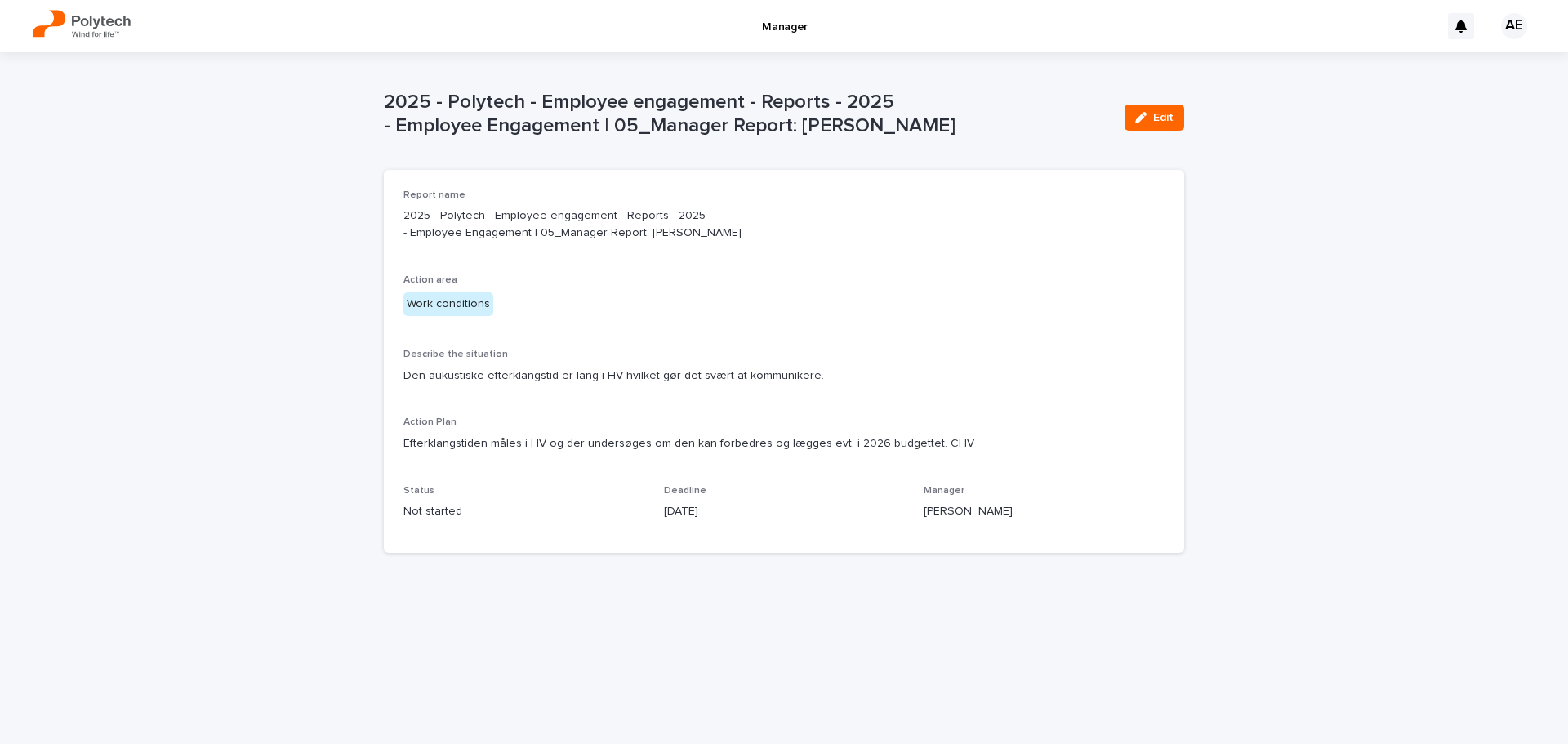
drag, startPoint x: 816, startPoint y: 407, endPoint x: 398, endPoint y: 406, distance: 418.0
click at [398, 406] on div "Report name 2025 - Polytech - Employee engagement - Reports - 2025 - Employee E…" at bounding box center [784, 361] width 801 height 383
copy p "Den aukustiske efterklangstid er lang i HV hvilket gør det svært at kommunikere."
click at [968, 452] on p "Efterklangstiden måles i HV og der undersøges om den kan forbedres og lægges ev…" at bounding box center [784, 443] width 761 height 18
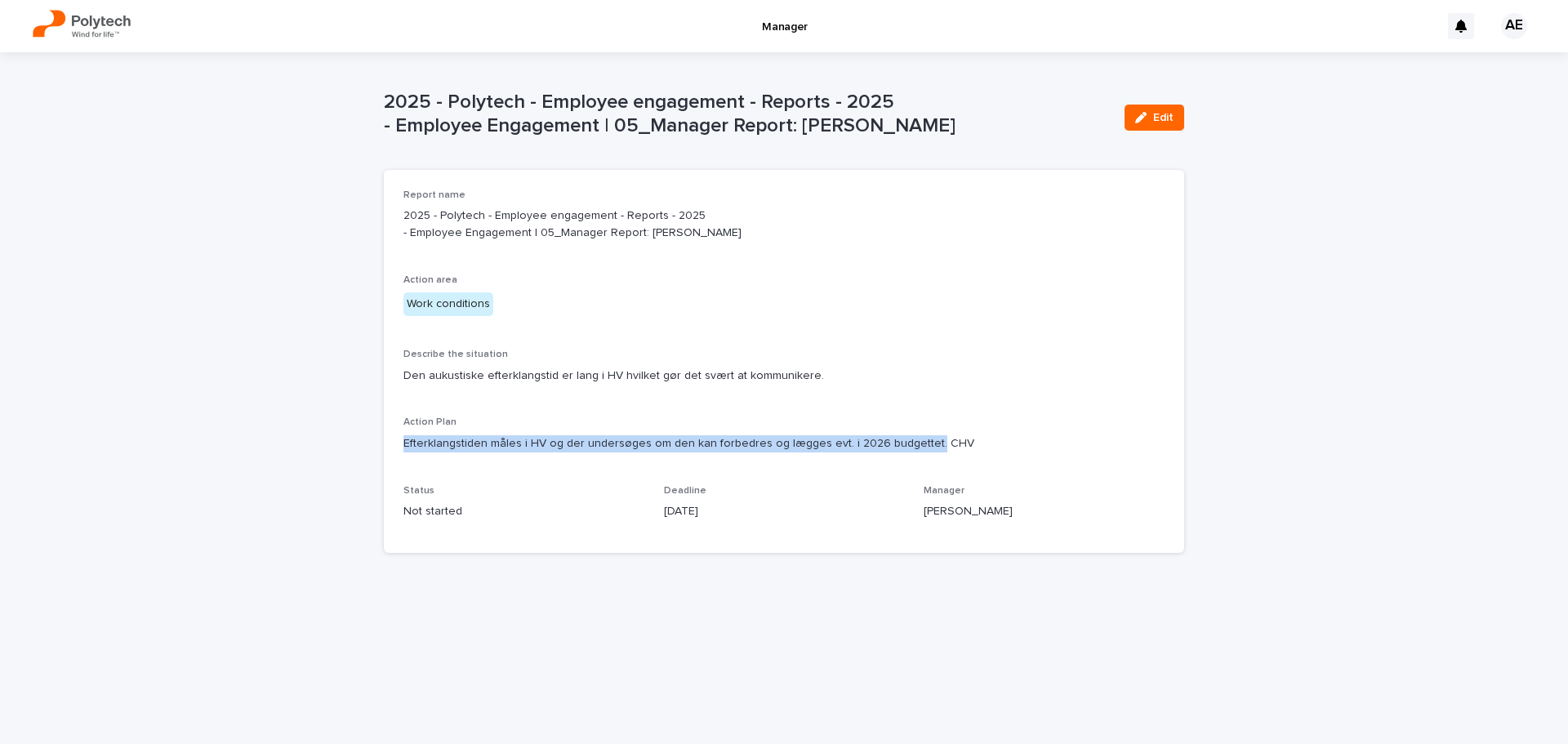
drag, startPoint x: 923, startPoint y: 472, endPoint x: 309, endPoint y: 469, distance: 614.0
click at [309, 469] on div "Loading... Saving… Loading... Saving… 2025 - Polytech - Employee engagement - R…" at bounding box center [784, 398] width 1568 height 691
copy p "Efterklangstiden måles i HV og der undersøges om den kan forbedres og lægges ev…"
click at [585, 510] on div "Report name 2025 - Polytech - Employee engagement - Reports - 2025 - Employee E…" at bounding box center [784, 361] width 761 height 343
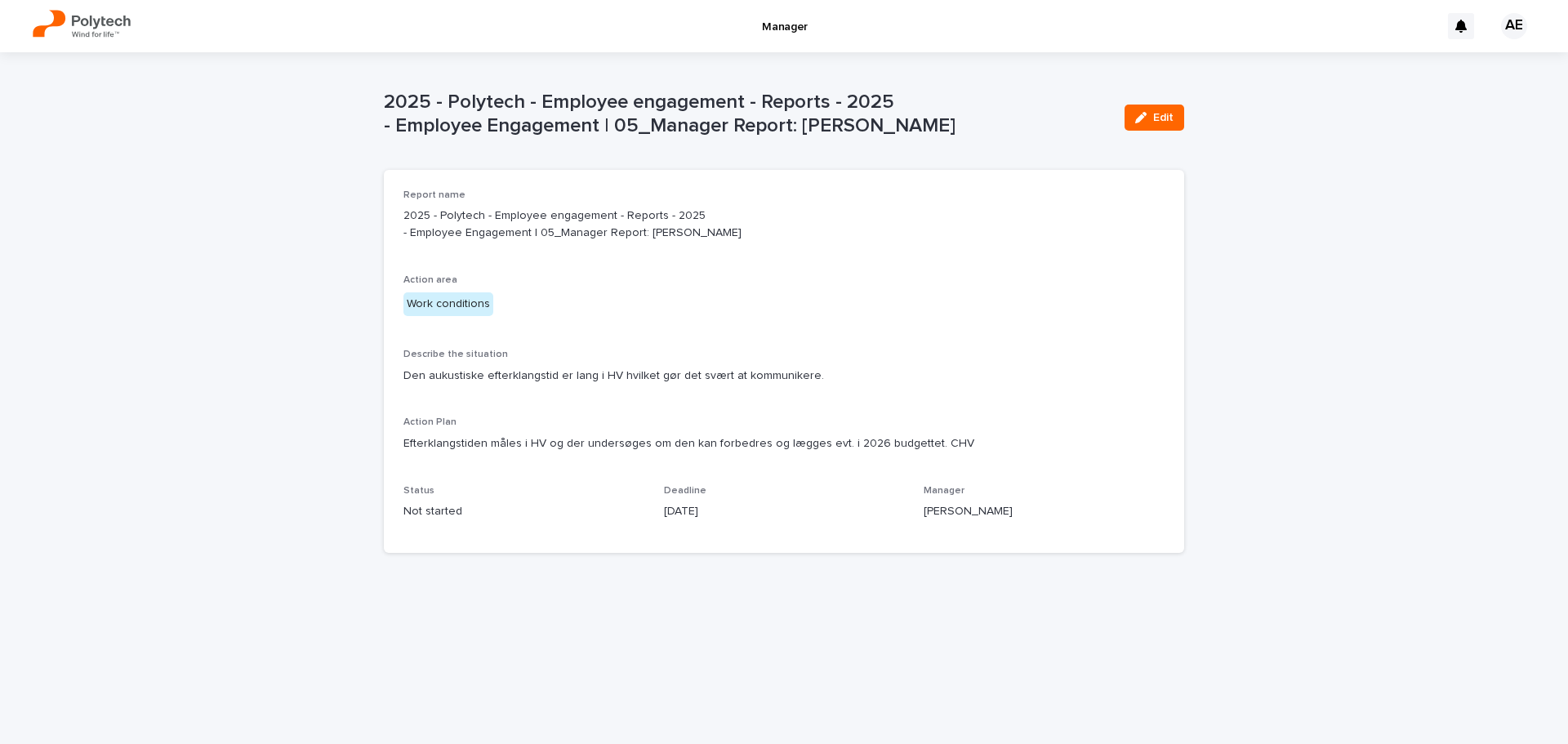
click at [958, 452] on p "Efterklangstiden måles i HV og der undersøges om den kan forbedres og lægges ev…" at bounding box center [784, 443] width 761 height 18
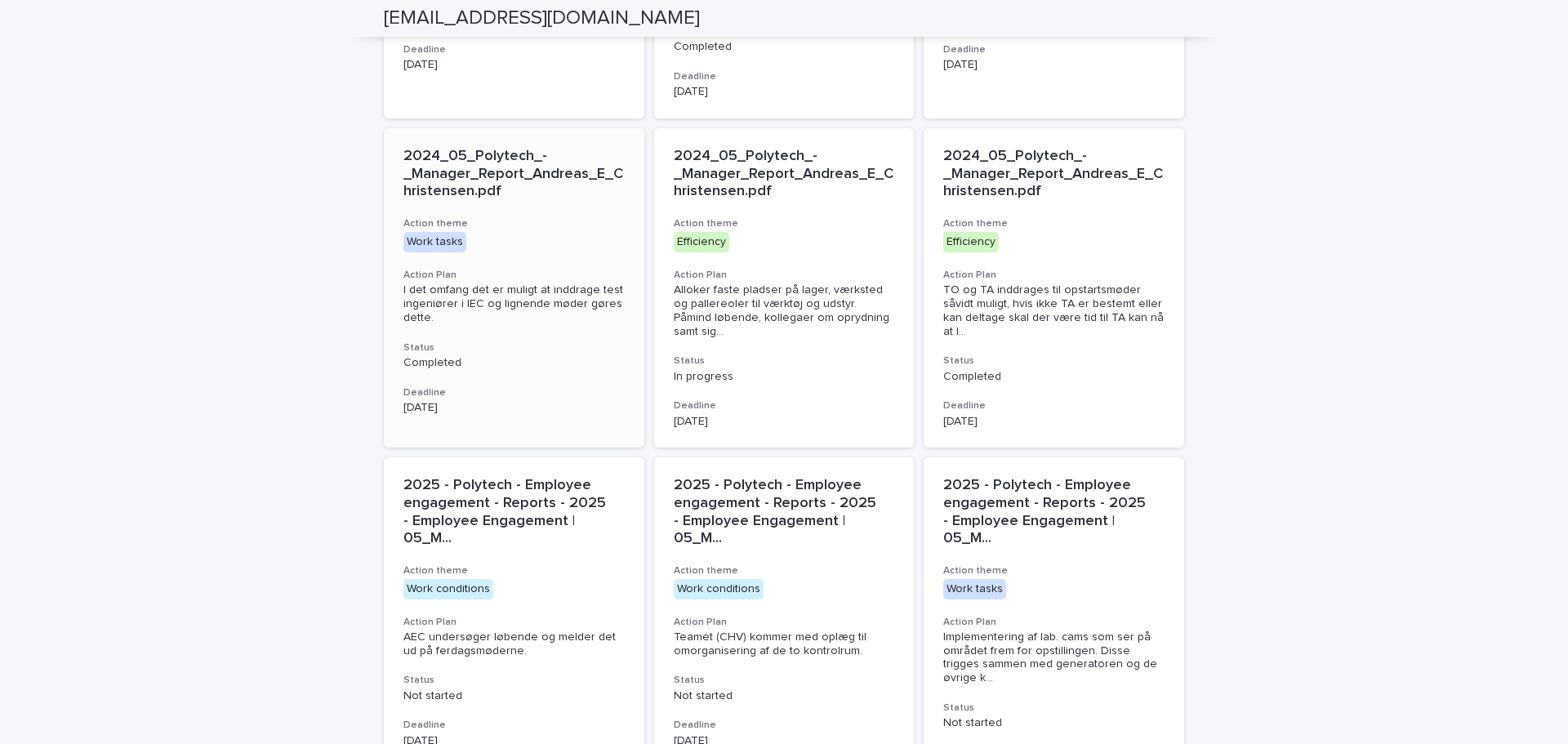
scroll to position [992, 0]
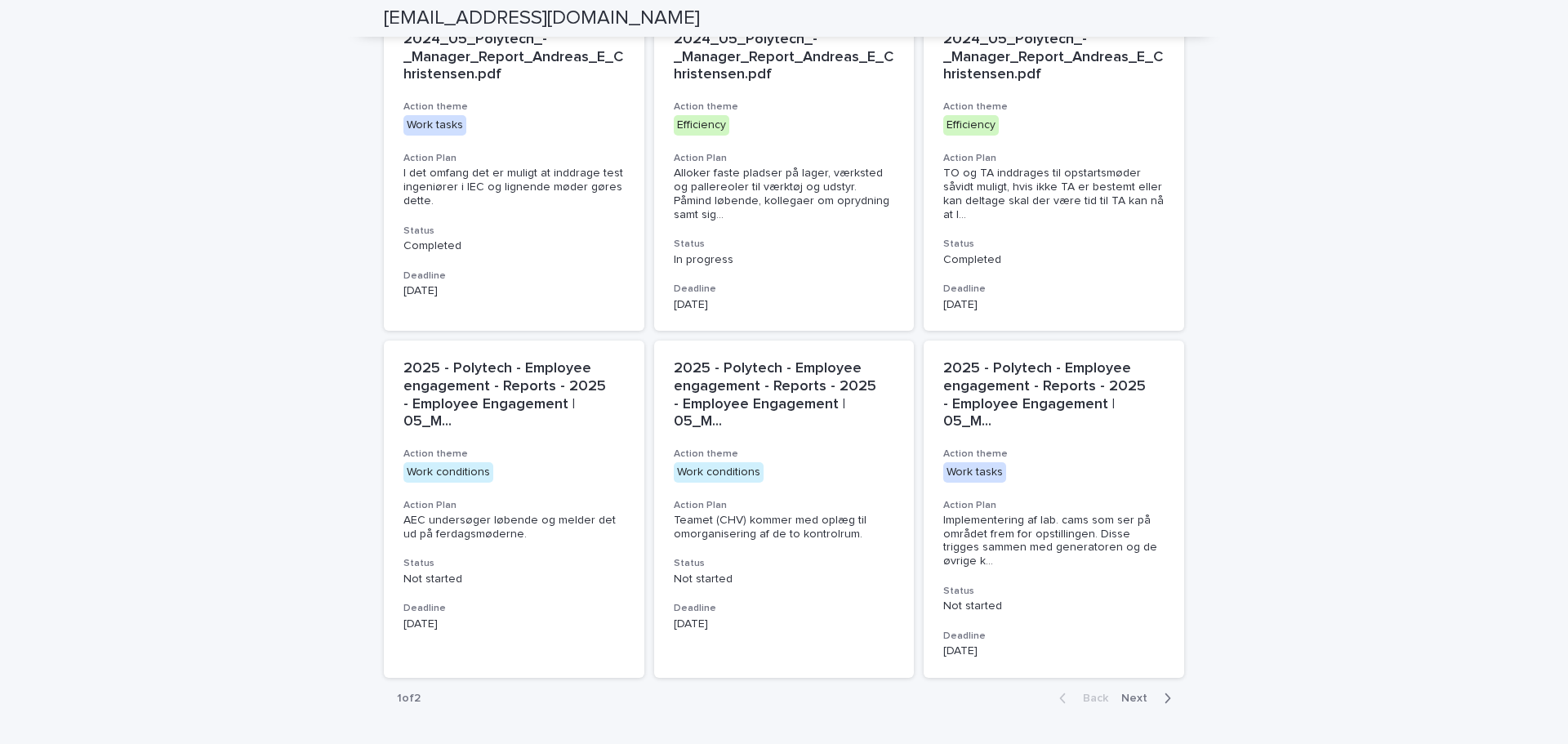
click at [1134, 692] on span "Next" at bounding box center [1140, 698] width 36 height 11
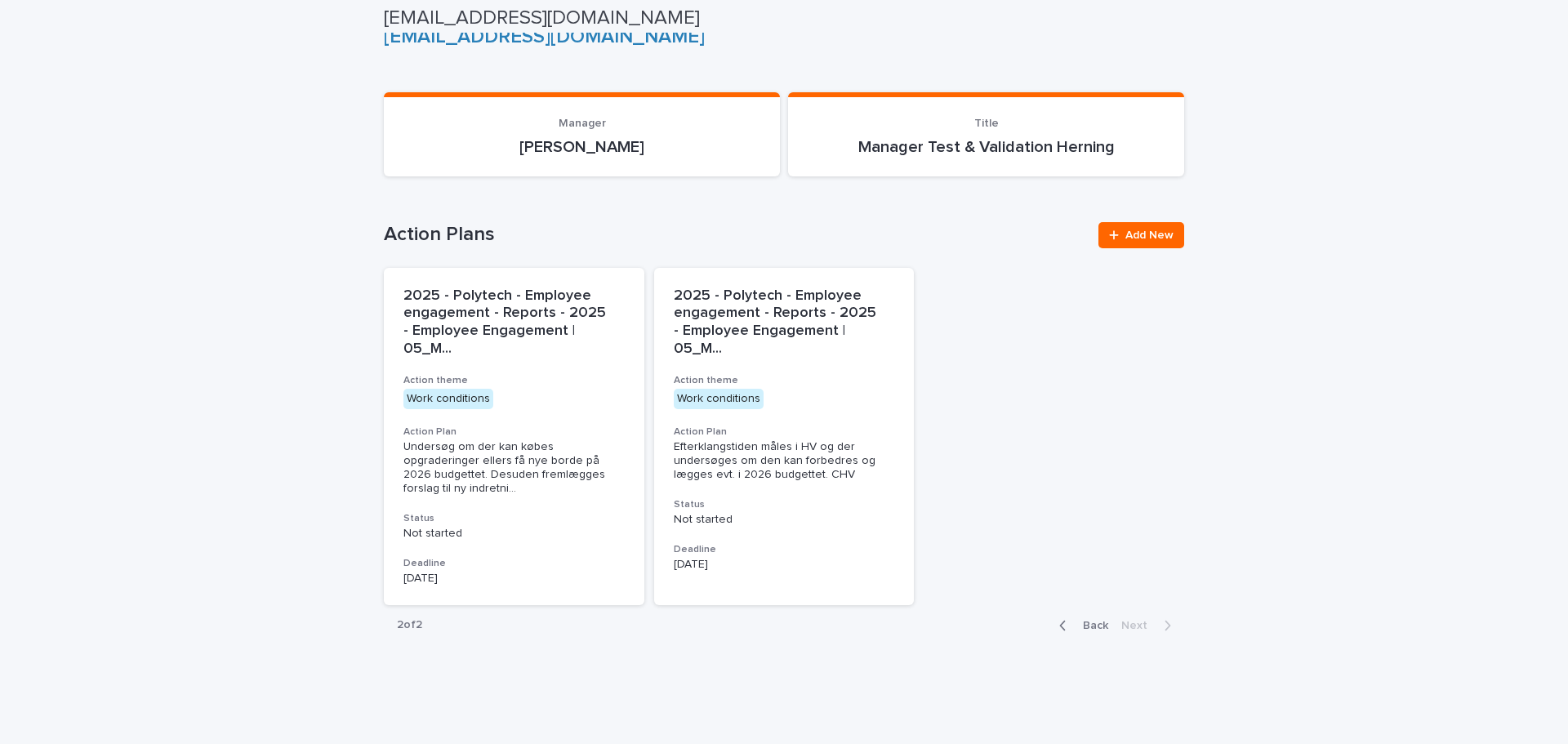
scroll to position [46, 0]
